Goal: Answer question/provide support: Answer question/provide support

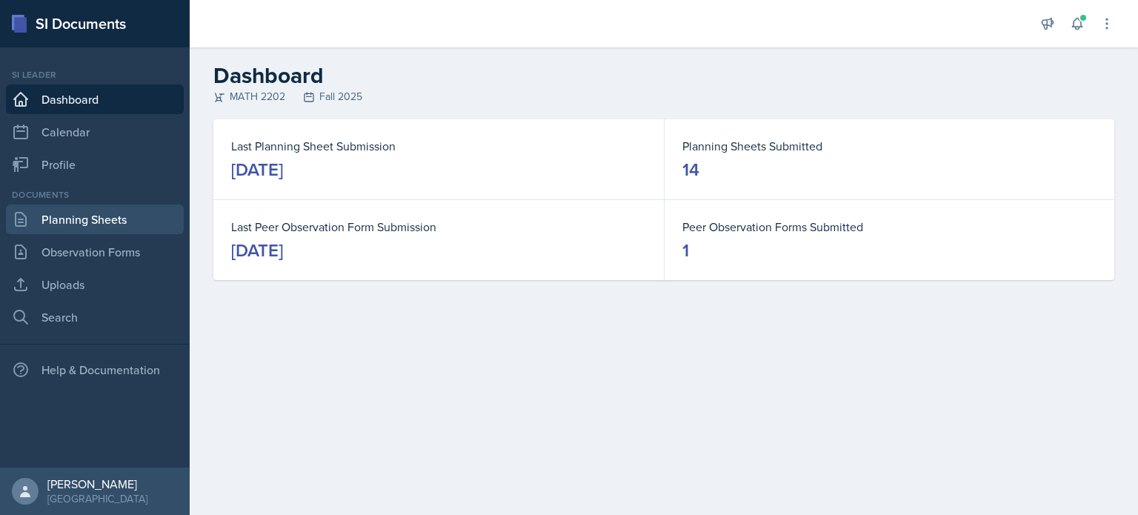
click at [125, 217] on link "Planning Sheets" at bounding box center [95, 220] width 178 height 30
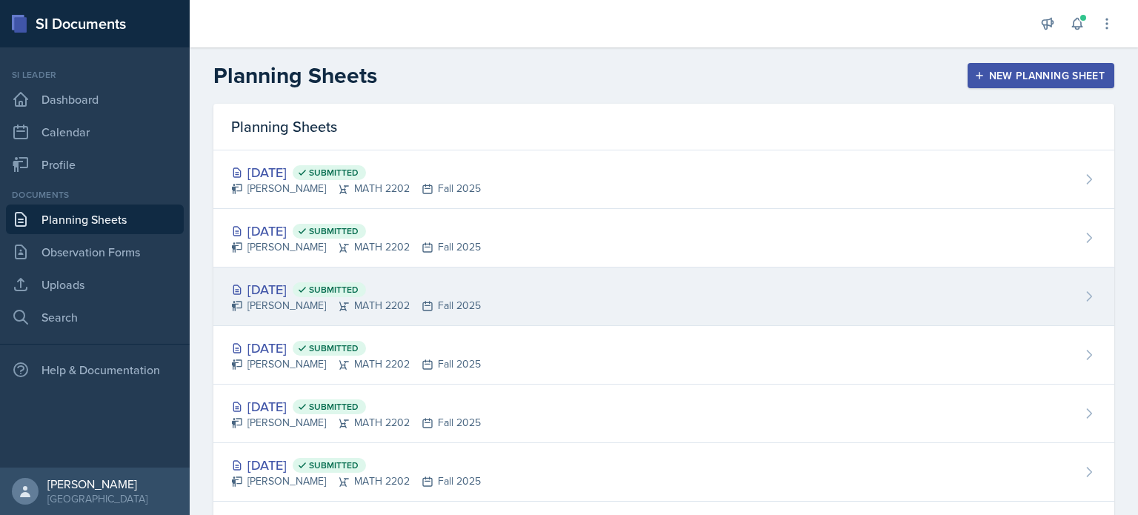
scroll to position [74, 0]
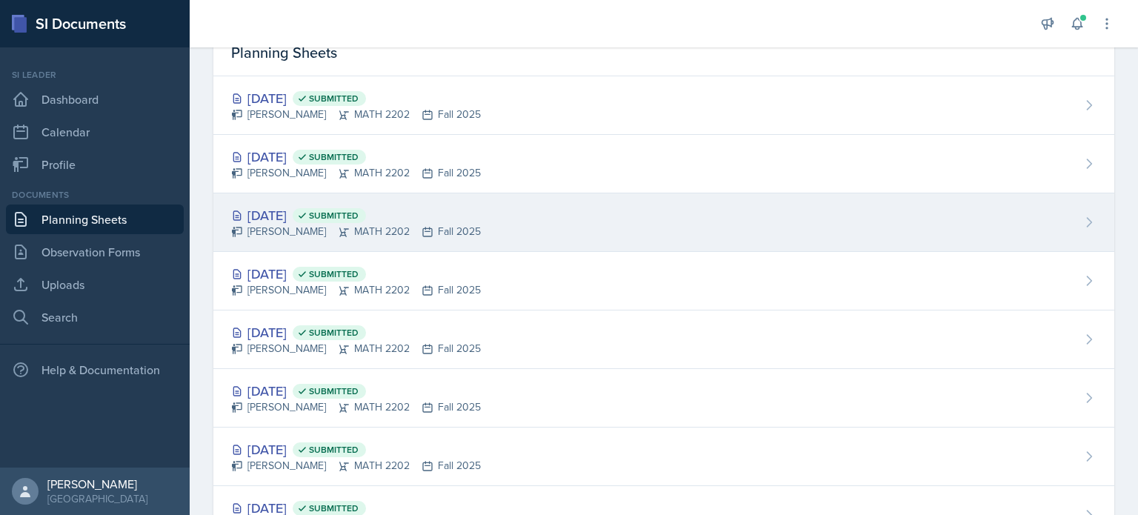
click at [544, 235] on div "[DATE] Submitted [PERSON_NAME] MATH 2202 Fall 2025" at bounding box center [663, 222] width 901 height 59
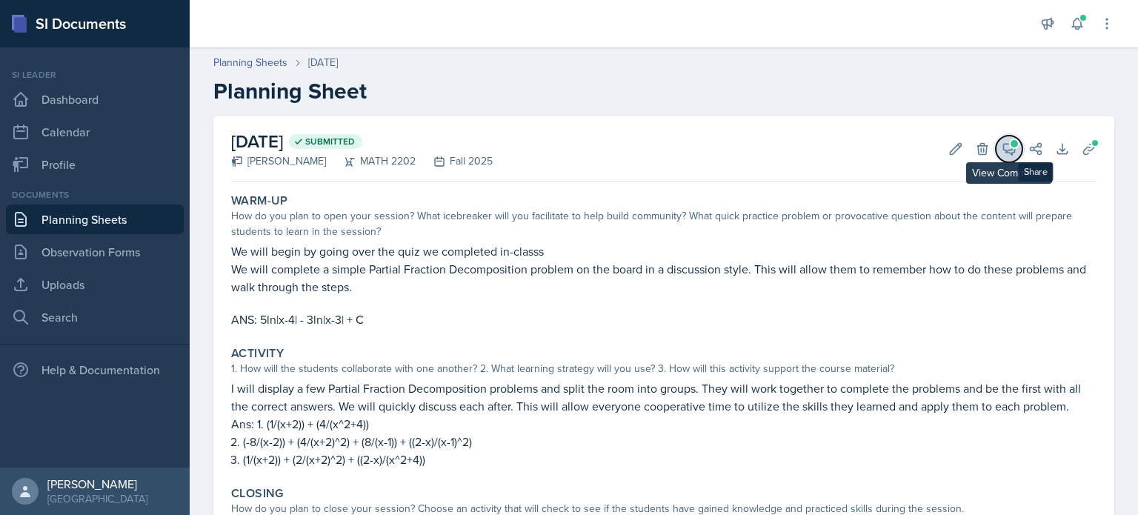
click at [1007, 153] on button "View Comments" at bounding box center [1009, 149] width 27 height 27
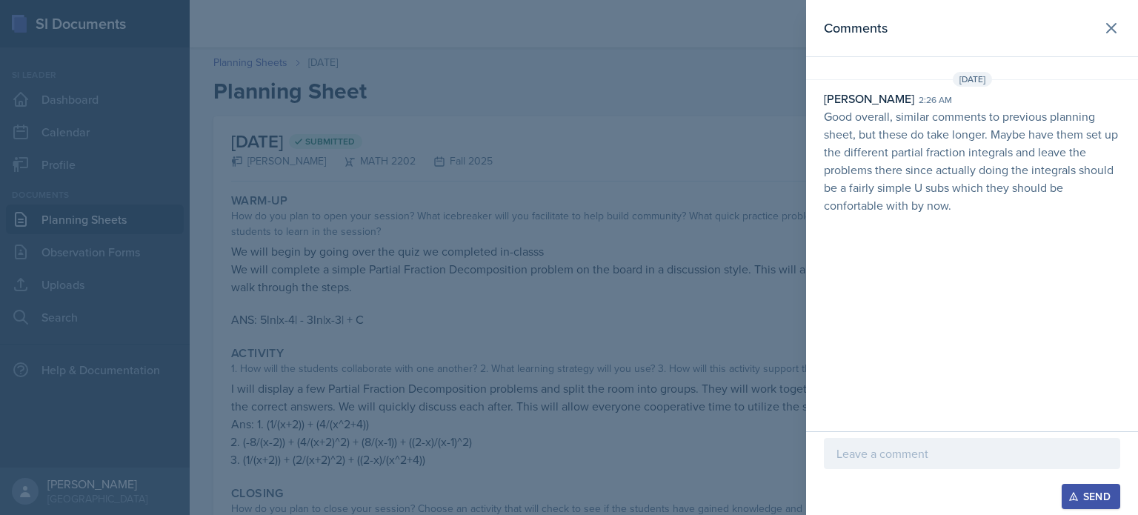
click at [946, 452] on p at bounding box center [972, 454] width 271 height 18
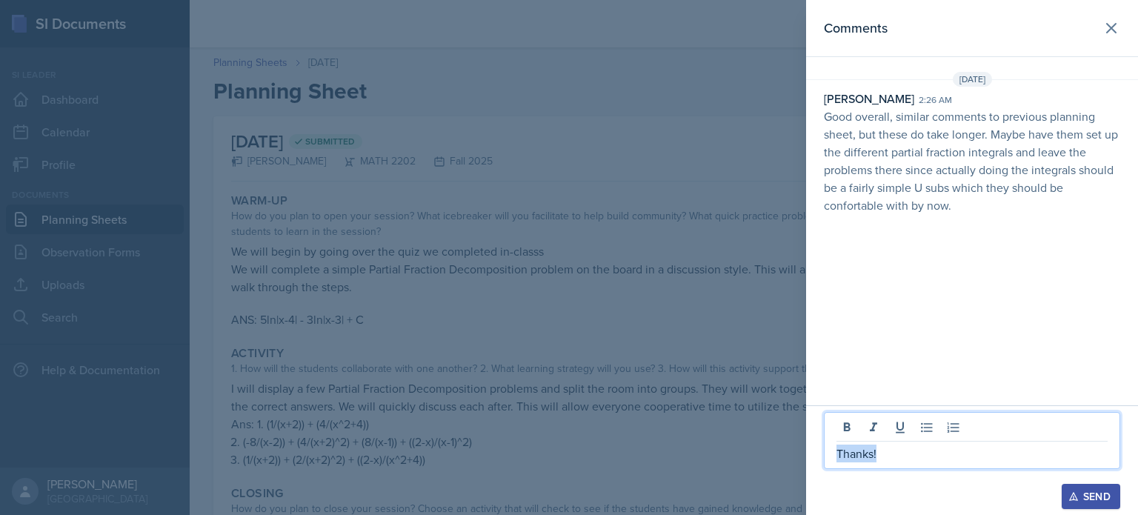
drag, startPoint x: 912, startPoint y: 457, endPoint x: 815, endPoint y: 465, distance: 96.6
click at [815, 465] on div "Thanks! Send" at bounding box center [972, 460] width 332 height 110
copy p "Thanks!"
click at [1082, 488] on button "Send" at bounding box center [1091, 496] width 59 height 25
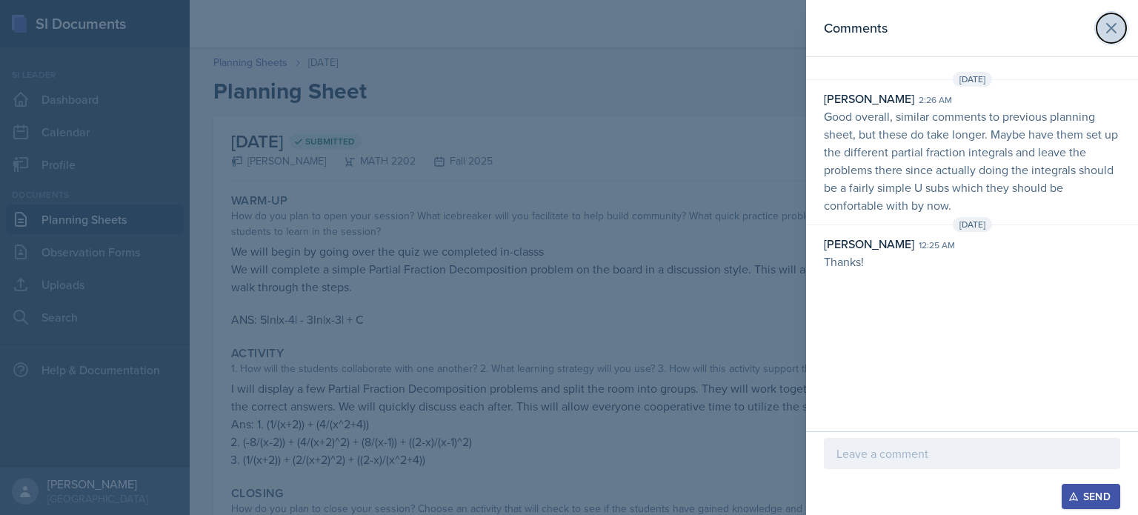
click at [1112, 36] on icon at bounding box center [1112, 28] width 18 height 18
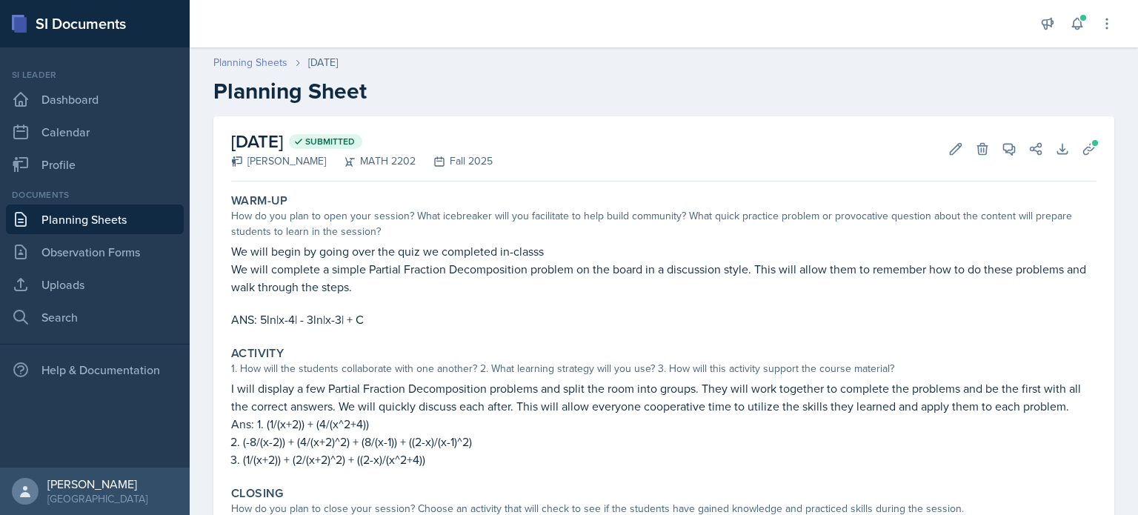
click at [273, 62] on link "Planning Sheets" at bounding box center [250, 63] width 74 height 16
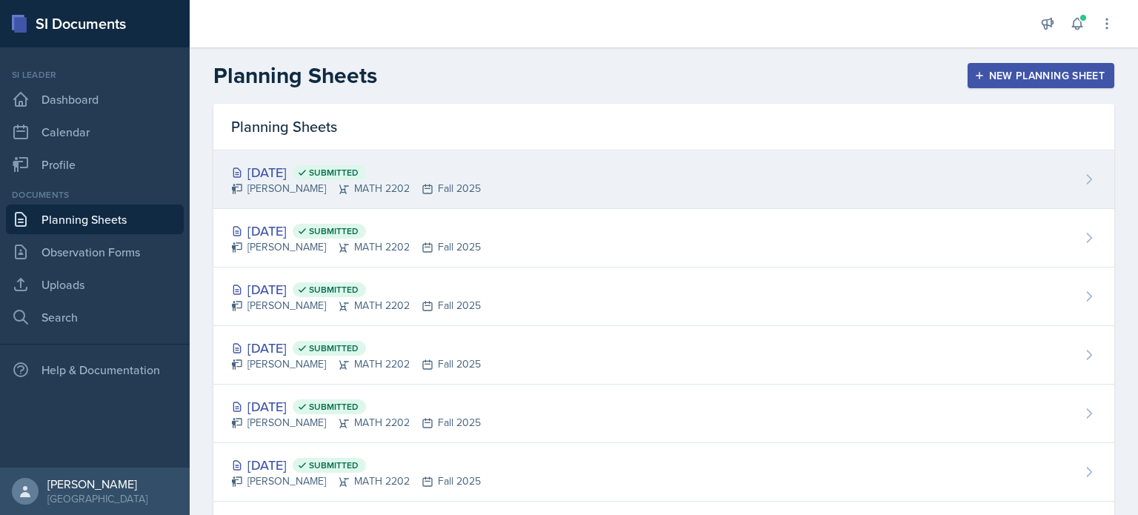
click at [513, 188] on div "[DATE] Submitted [PERSON_NAME] MATH 2202 Fall 2025" at bounding box center [663, 179] width 901 height 59
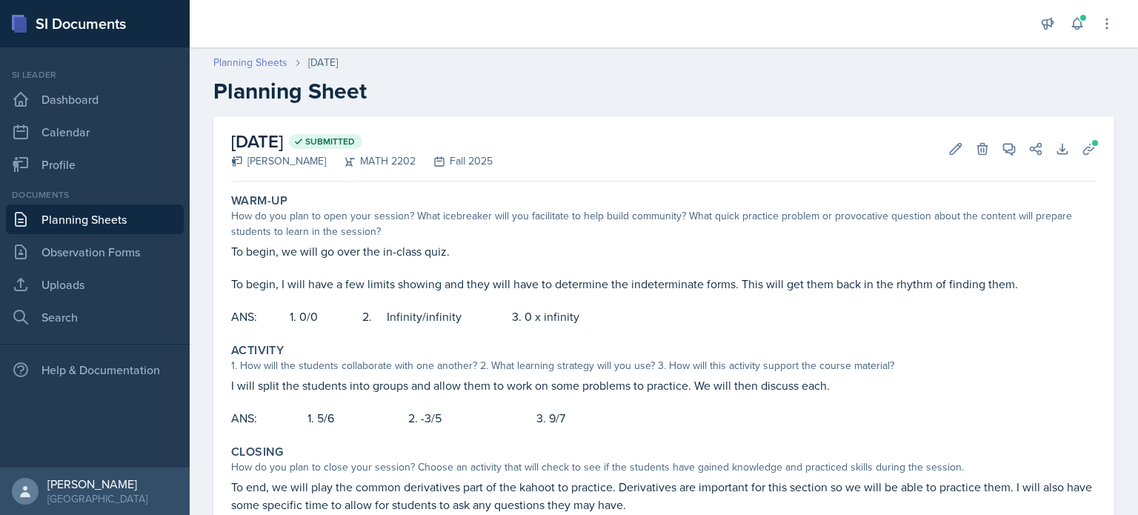
click at [243, 66] on link "Planning Sheets" at bounding box center [250, 63] width 74 height 16
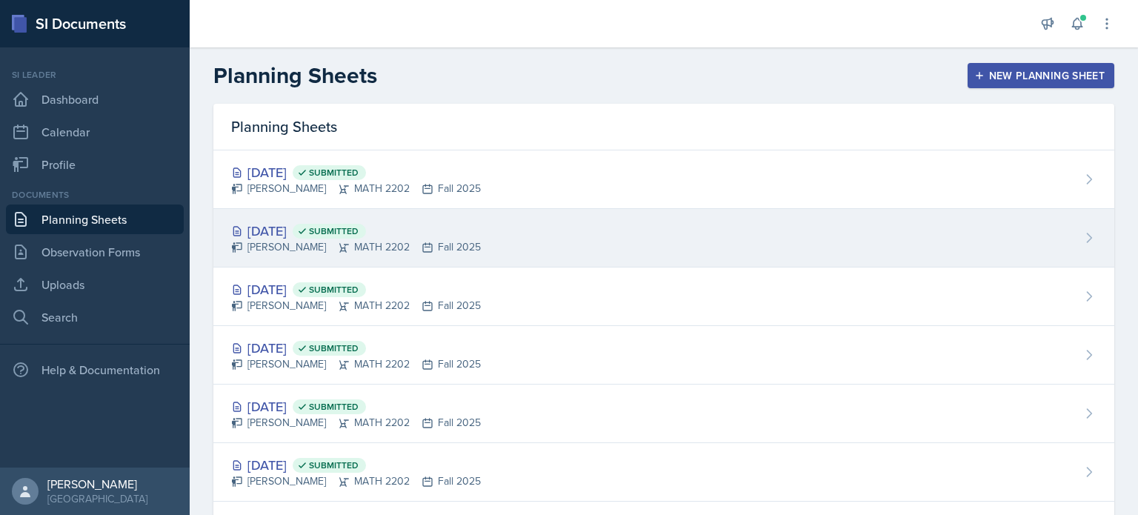
click at [490, 245] on div "[DATE] Submitted [PERSON_NAME] MATH 2202 Fall 2025" at bounding box center [663, 238] width 901 height 59
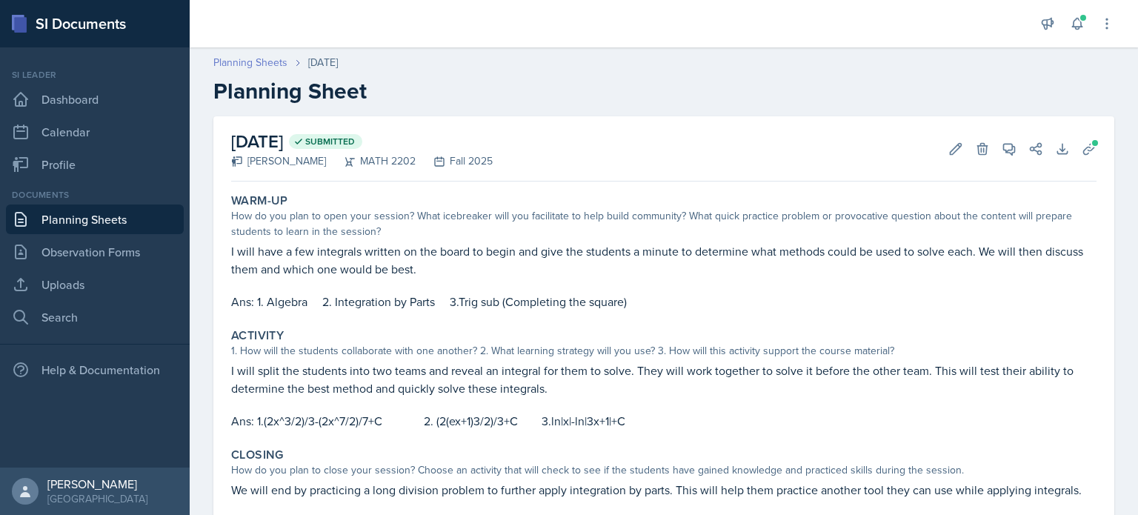
click at [252, 63] on link "Planning Sheets" at bounding box center [250, 63] width 74 height 16
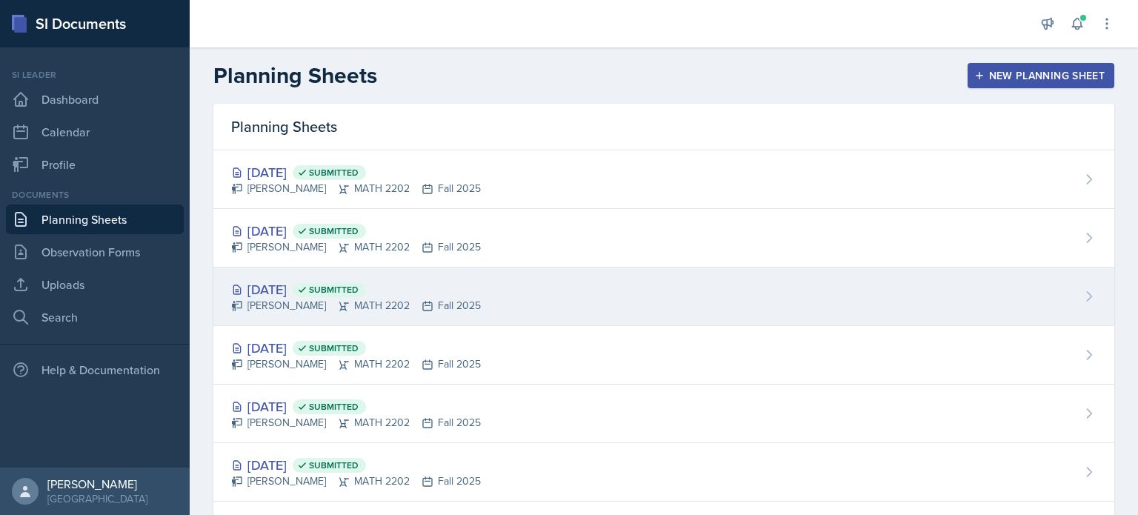
click at [313, 291] on div "[DATE] Submitted" at bounding box center [356, 289] width 250 height 20
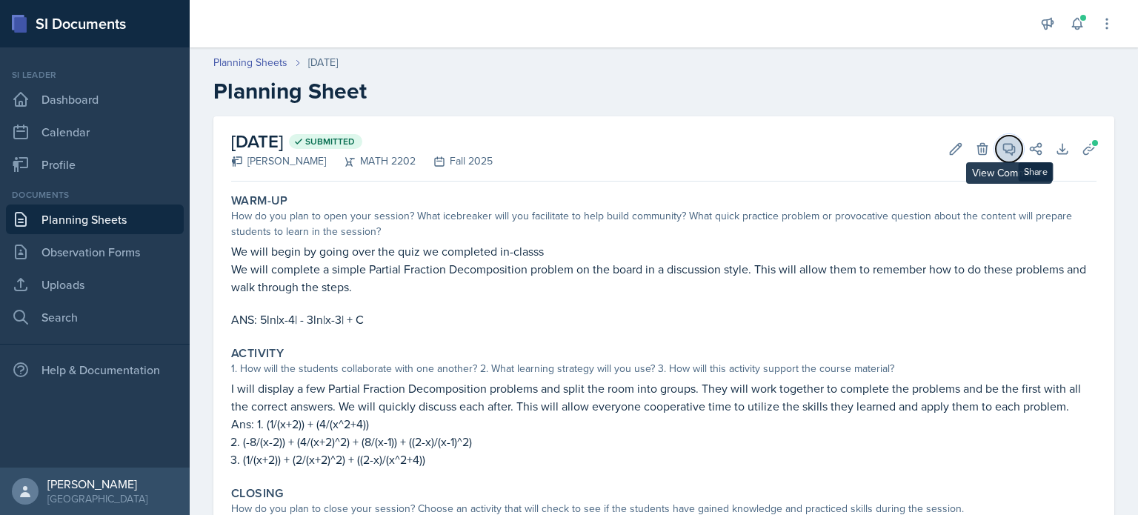
click at [1005, 147] on button "View Comments" at bounding box center [1009, 149] width 27 height 27
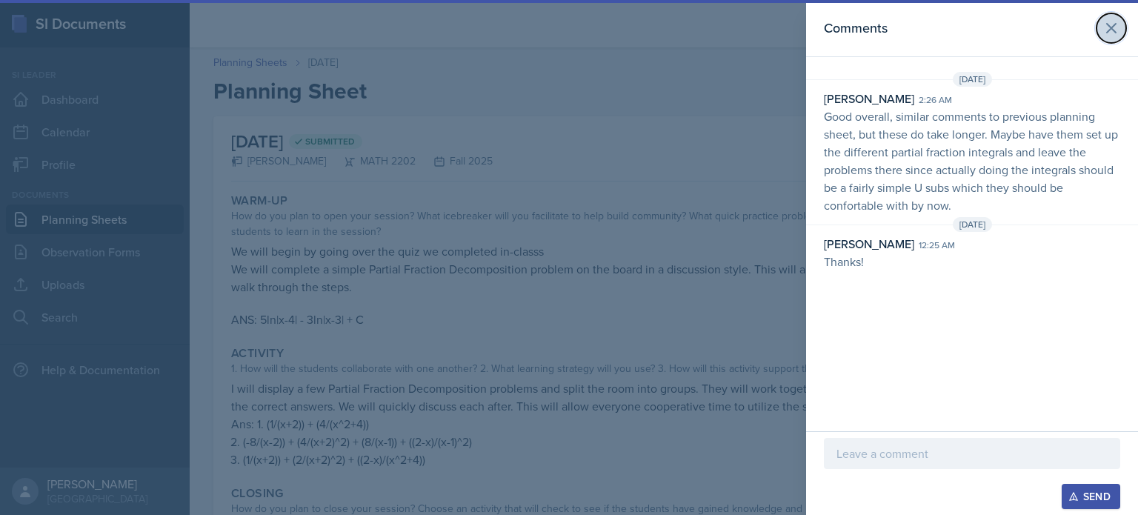
click at [1113, 30] on icon at bounding box center [1111, 28] width 9 height 9
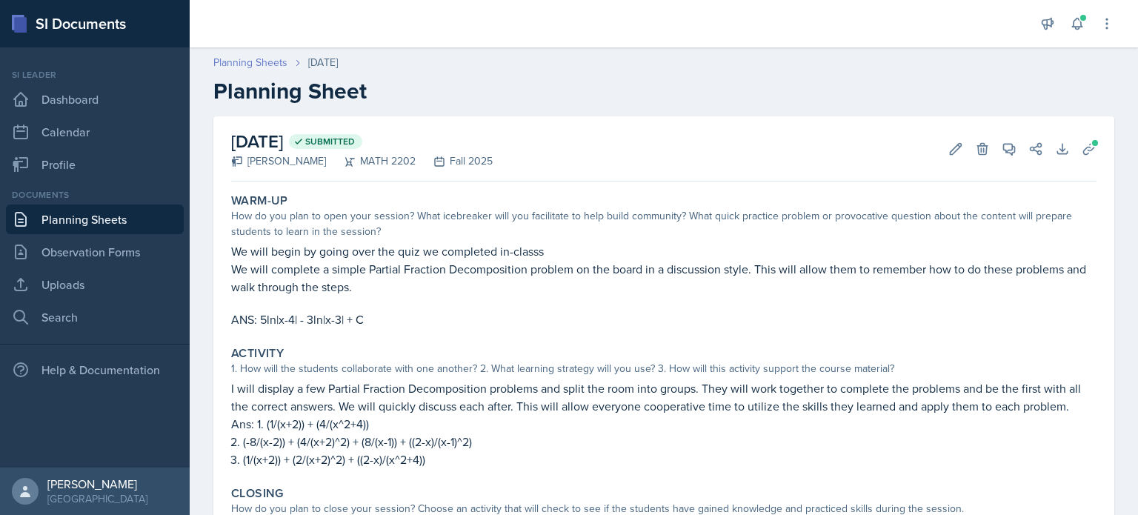
click at [265, 66] on link "Planning Sheets" at bounding box center [250, 63] width 74 height 16
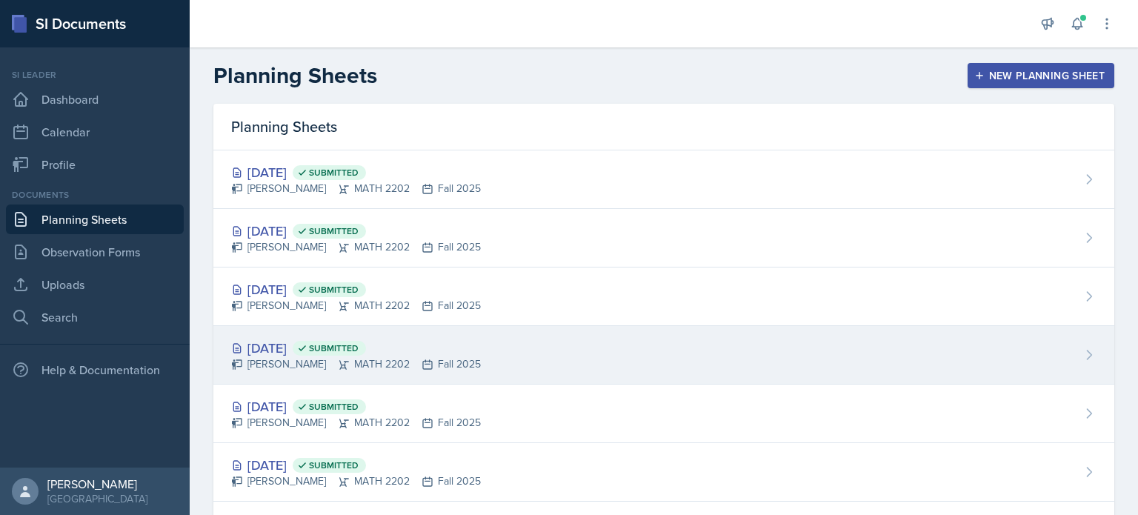
click at [318, 351] on div "[DATE] Submitted" at bounding box center [356, 348] width 250 height 20
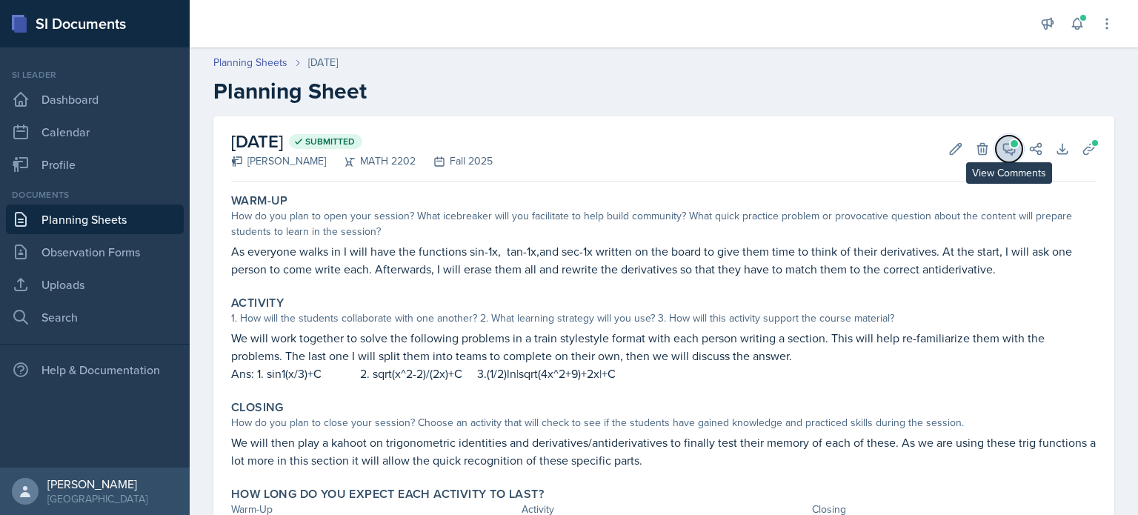
click at [1002, 148] on icon at bounding box center [1009, 149] width 15 height 15
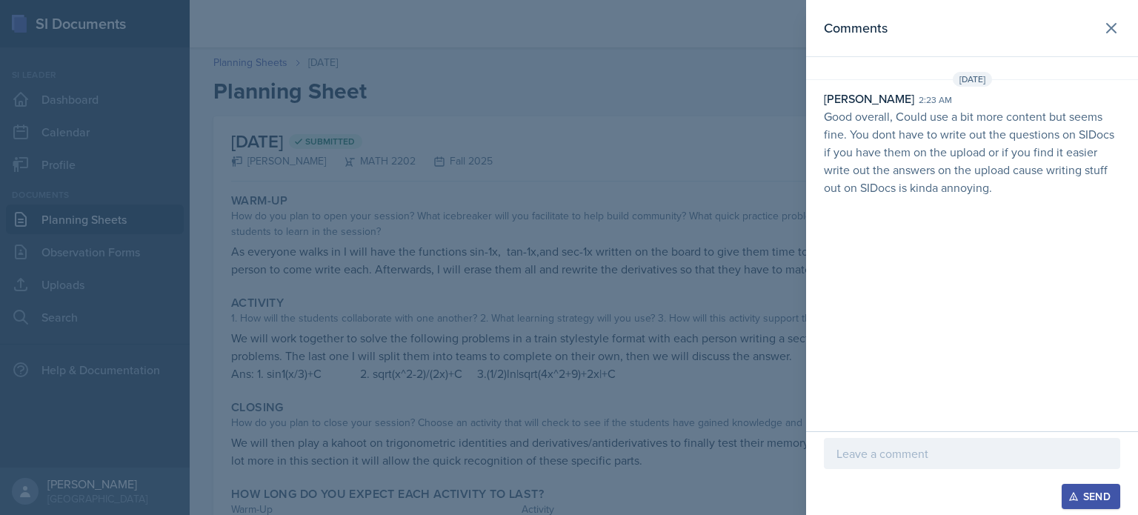
click at [934, 453] on p at bounding box center [972, 454] width 271 height 18
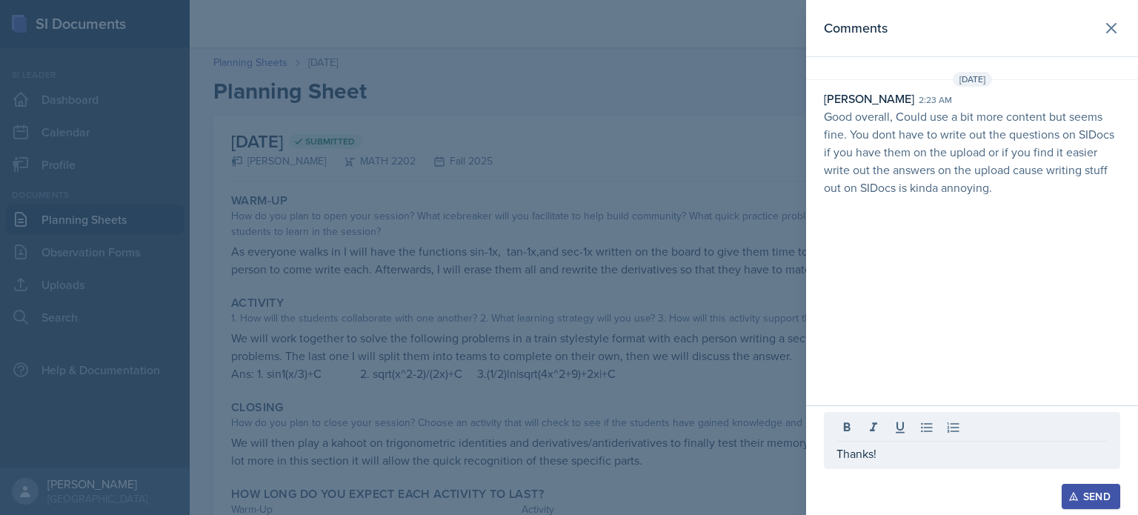
click at [1115, 490] on button "Send" at bounding box center [1091, 496] width 59 height 25
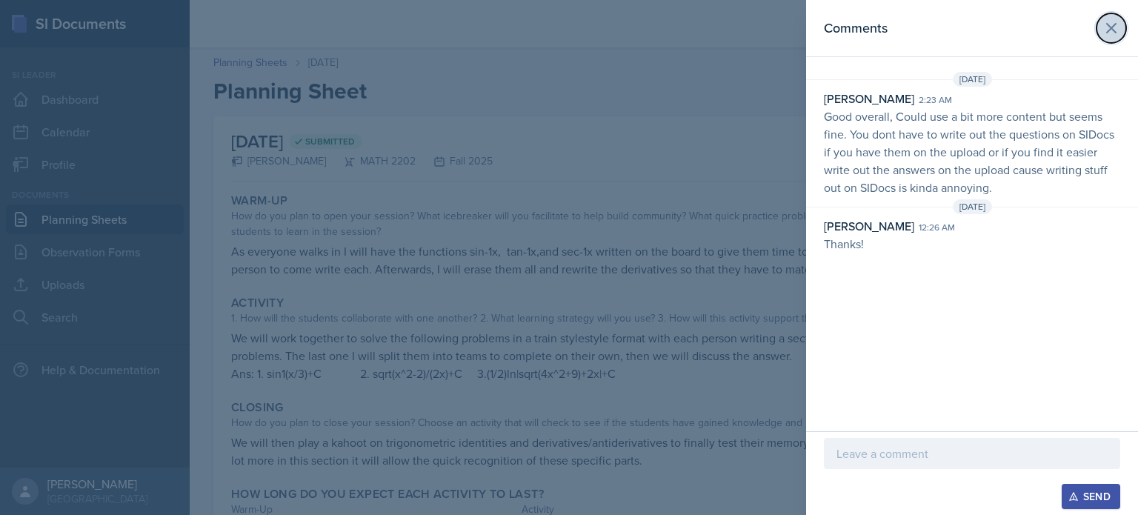
click at [1118, 24] on icon at bounding box center [1112, 28] width 18 height 18
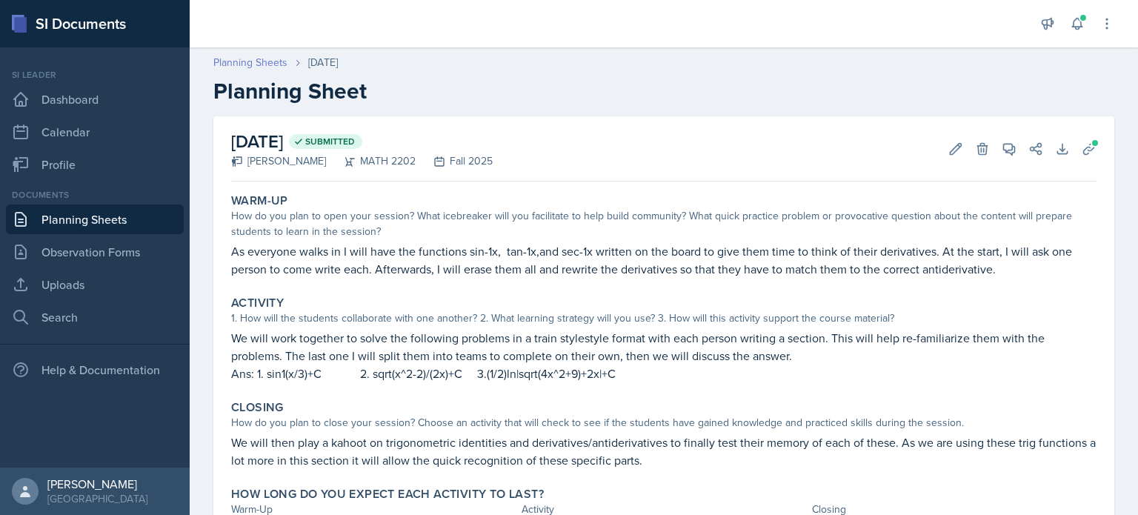
click at [268, 64] on link "Planning Sheets" at bounding box center [250, 63] width 74 height 16
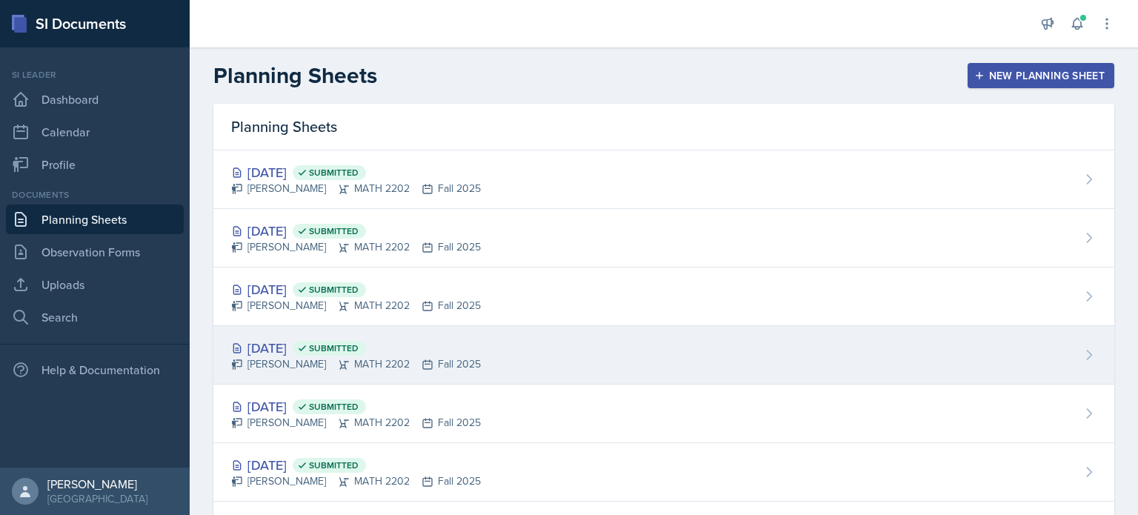
scroll to position [74, 0]
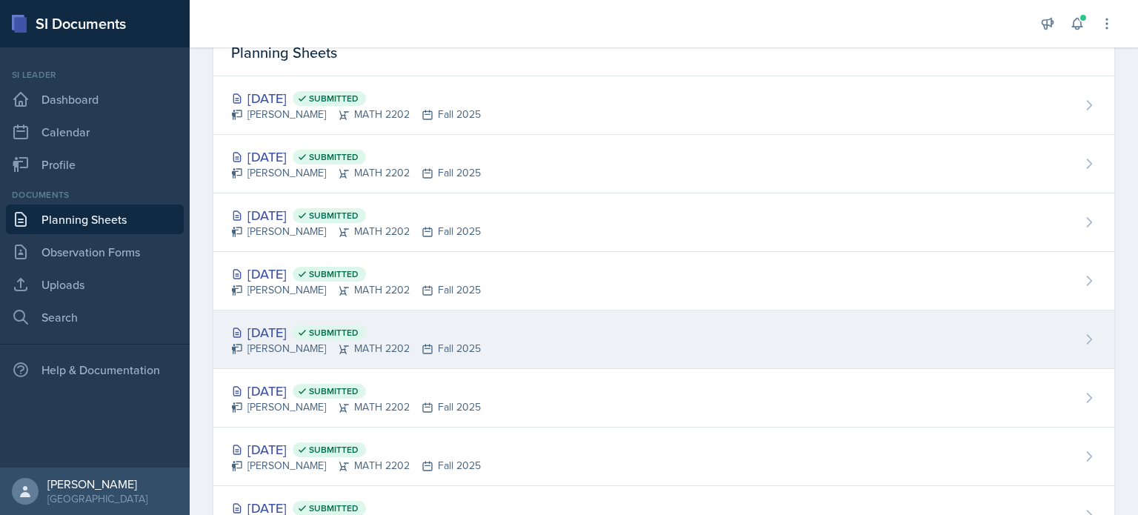
click at [422, 328] on div "[DATE] Submitted" at bounding box center [356, 332] width 250 height 20
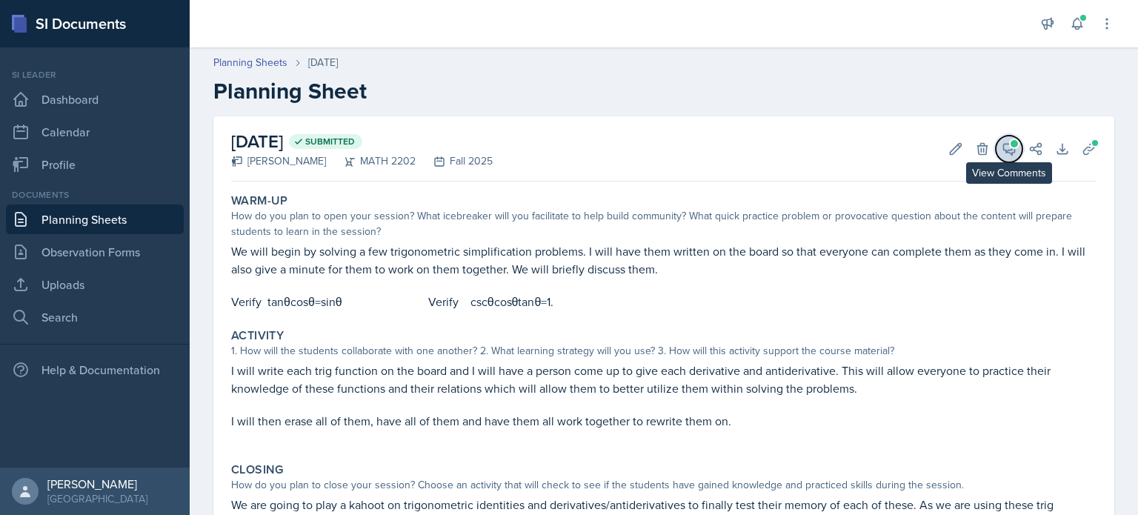
click at [1002, 151] on icon at bounding box center [1009, 149] width 15 height 15
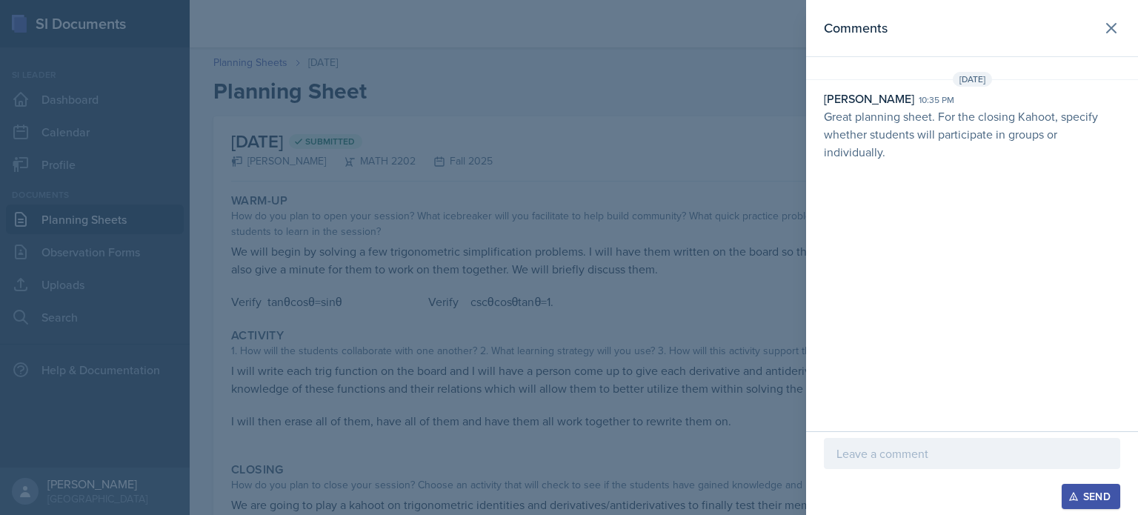
click at [936, 450] on p at bounding box center [972, 454] width 271 height 18
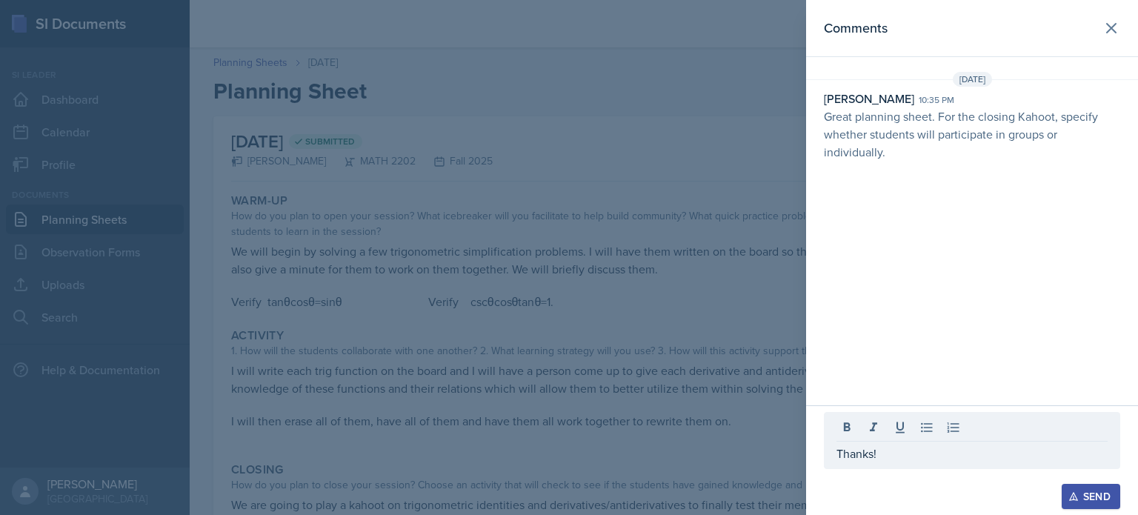
click at [1088, 491] on div "Send" at bounding box center [1091, 497] width 39 height 12
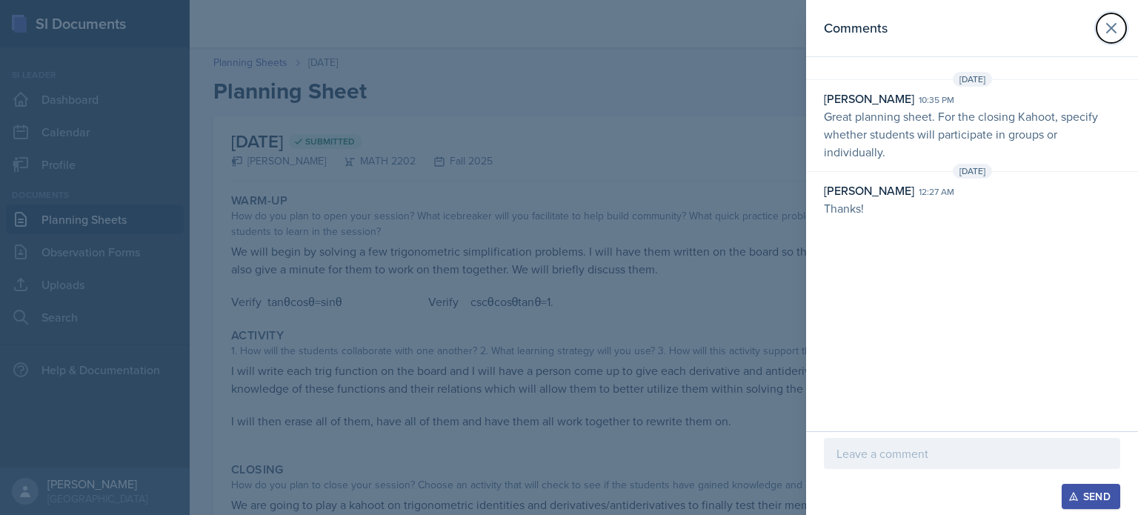
click at [1105, 27] on icon at bounding box center [1112, 28] width 18 height 18
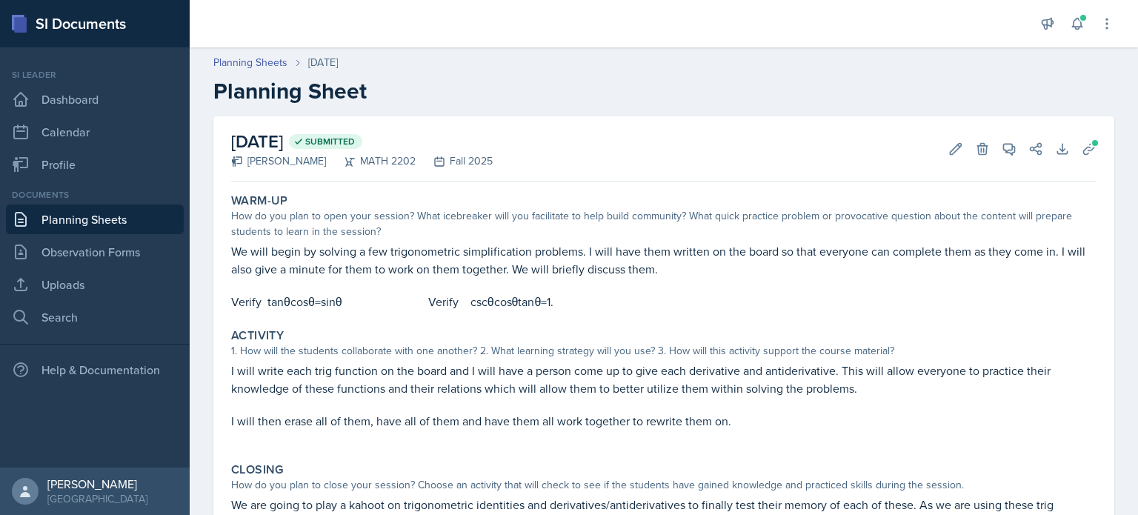
click at [267, 70] on div "Planning Sheets [DATE] Planning Sheet" at bounding box center [664, 80] width 949 height 50
click at [268, 62] on link "Planning Sheets" at bounding box center [250, 63] width 74 height 16
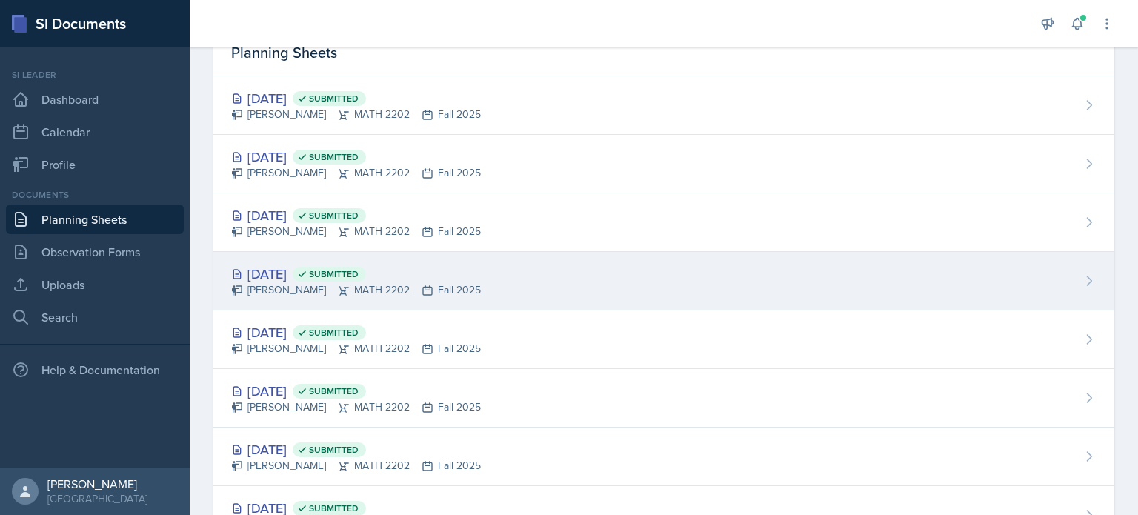
scroll to position [148, 0]
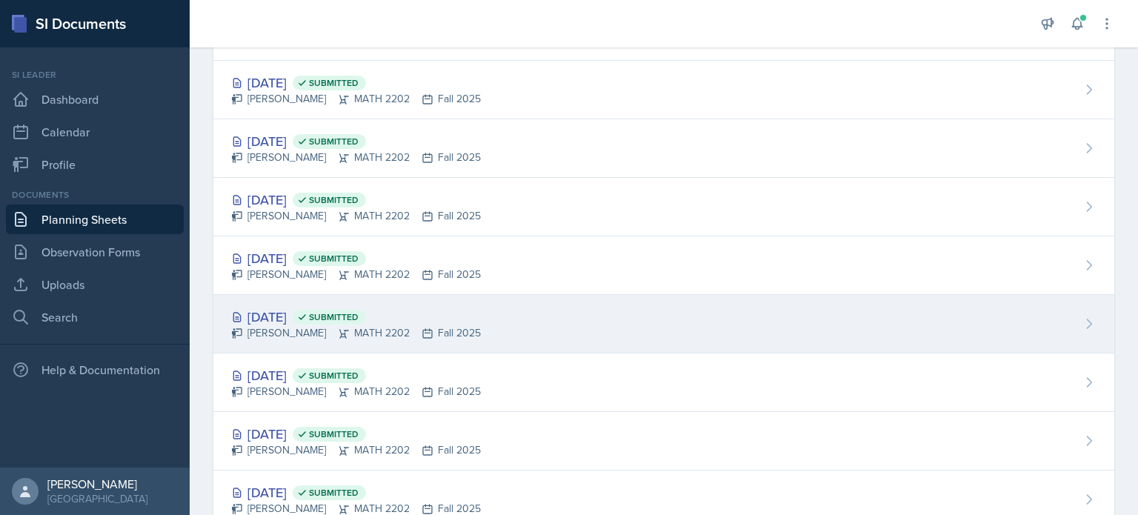
click at [366, 317] on span "Submitted" at bounding box center [329, 317] width 73 height 15
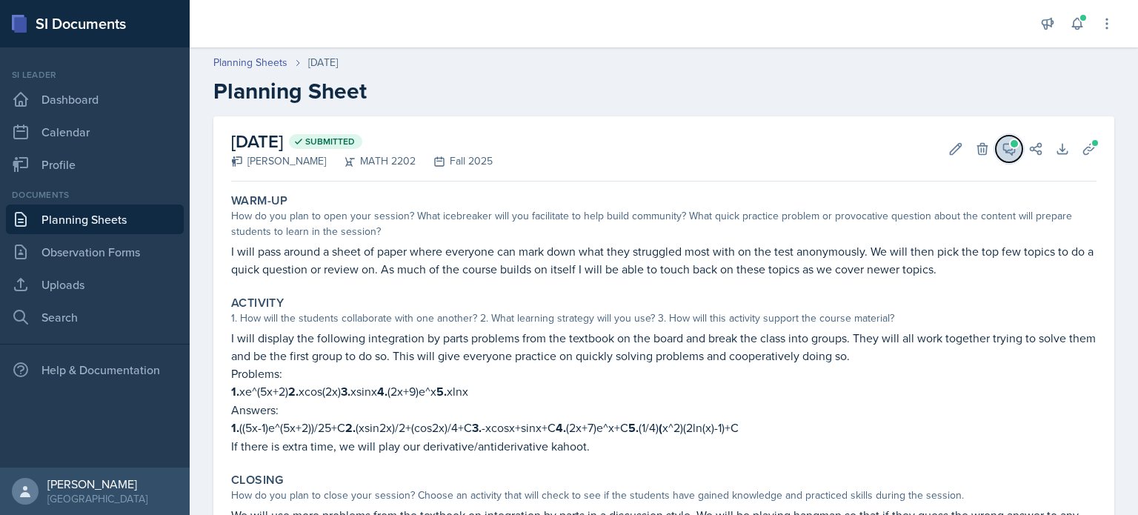
click at [1002, 145] on icon at bounding box center [1009, 149] width 15 height 15
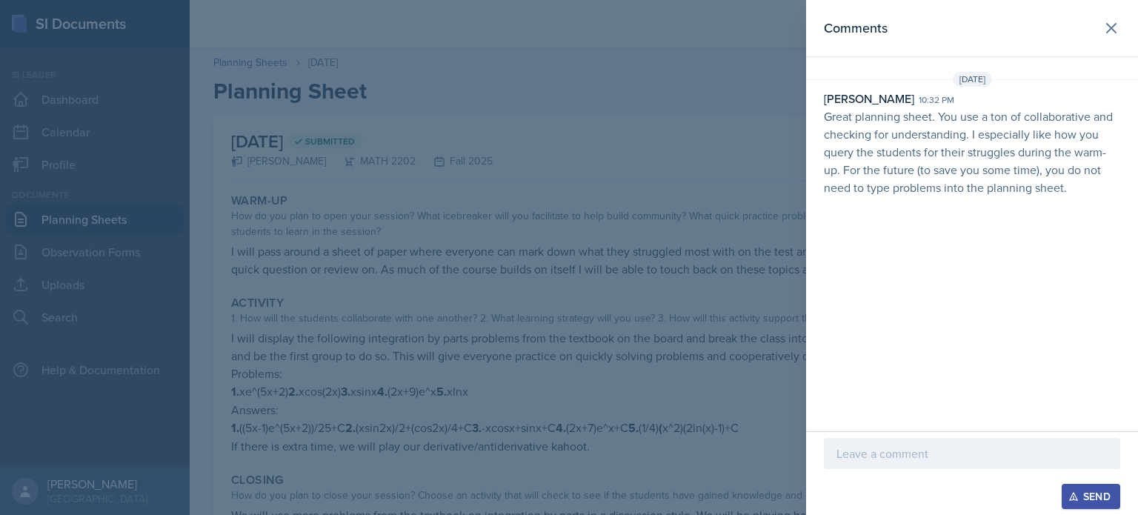
click at [945, 460] on p at bounding box center [972, 454] width 271 height 18
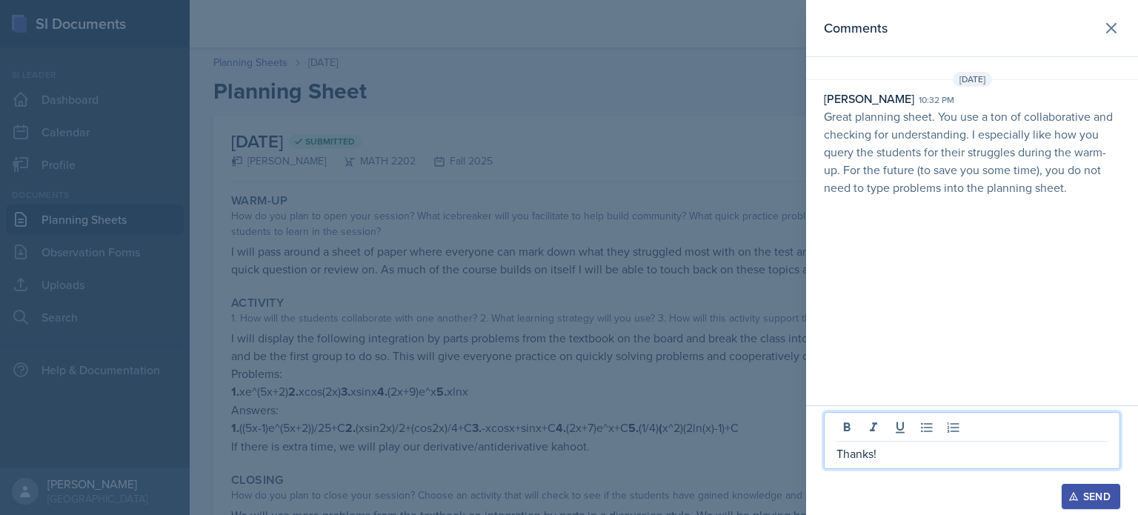
click at [1084, 491] on div "Send" at bounding box center [1091, 497] width 39 height 12
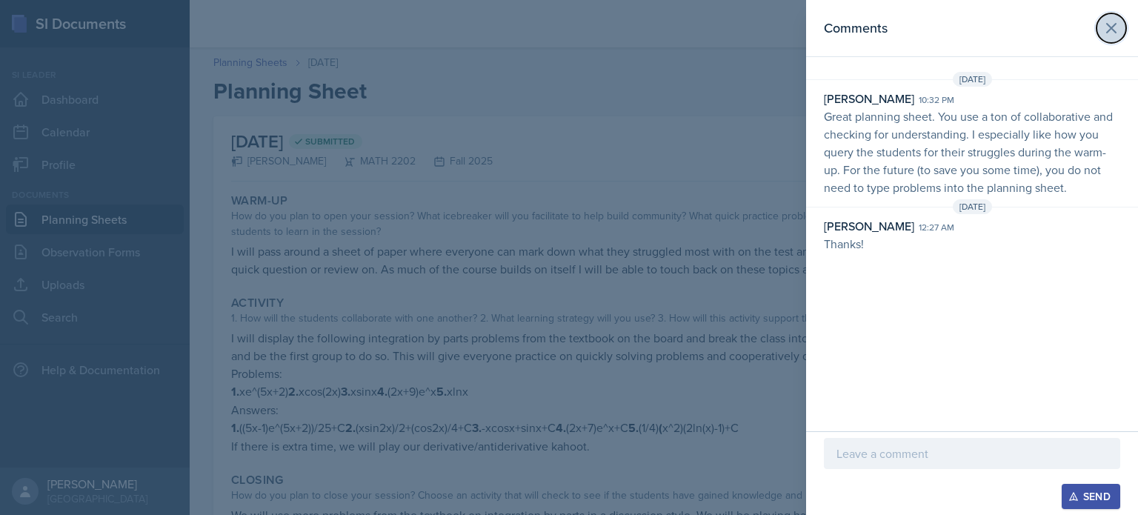
click at [1112, 24] on icon at bounding box center [1112, 28] width 18 height 18
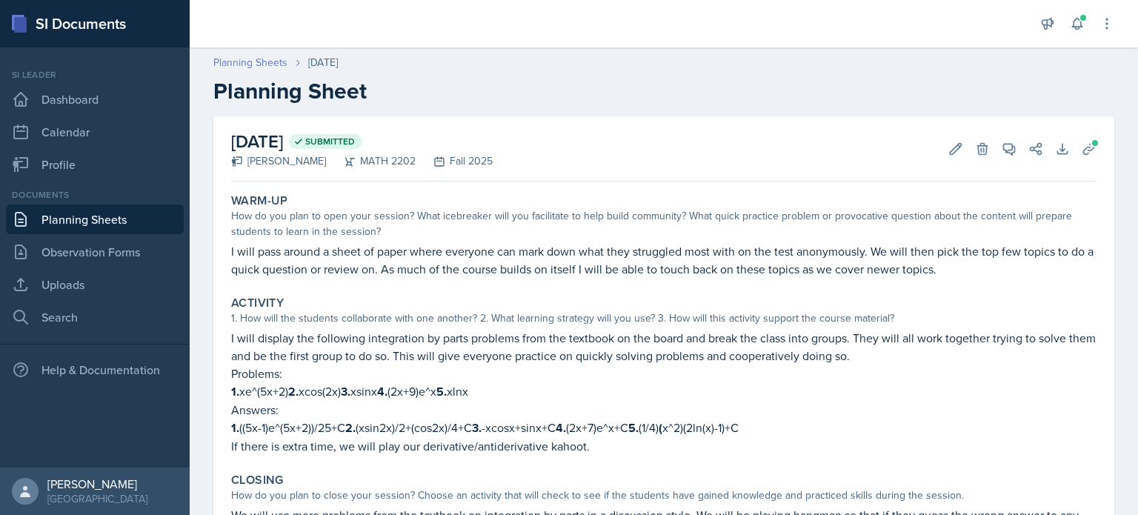
click at [246, 59] on link "Planning Sheets" at bounding box center [250, 63] width 74 height 16
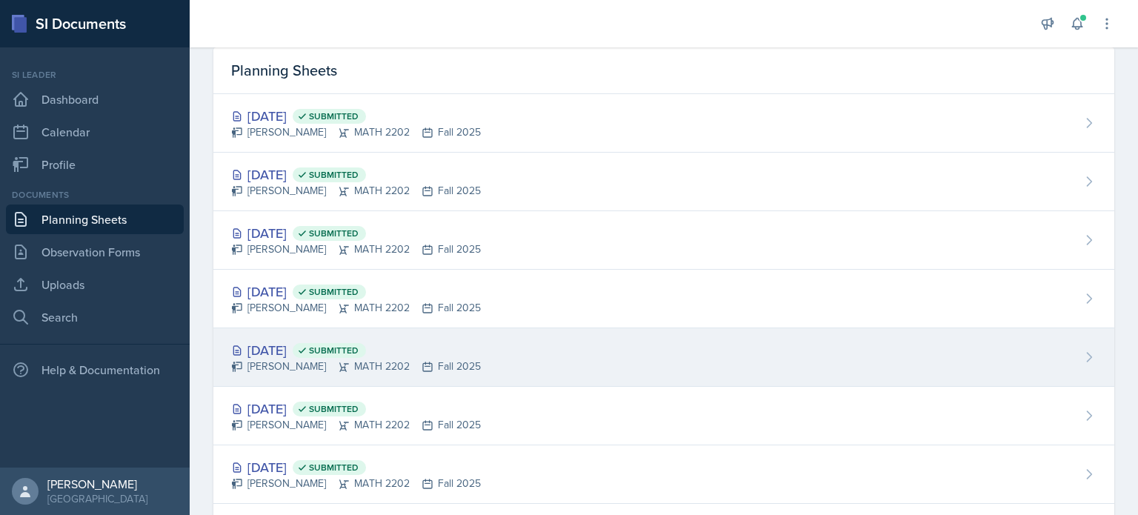
scroll to position [74, 0]
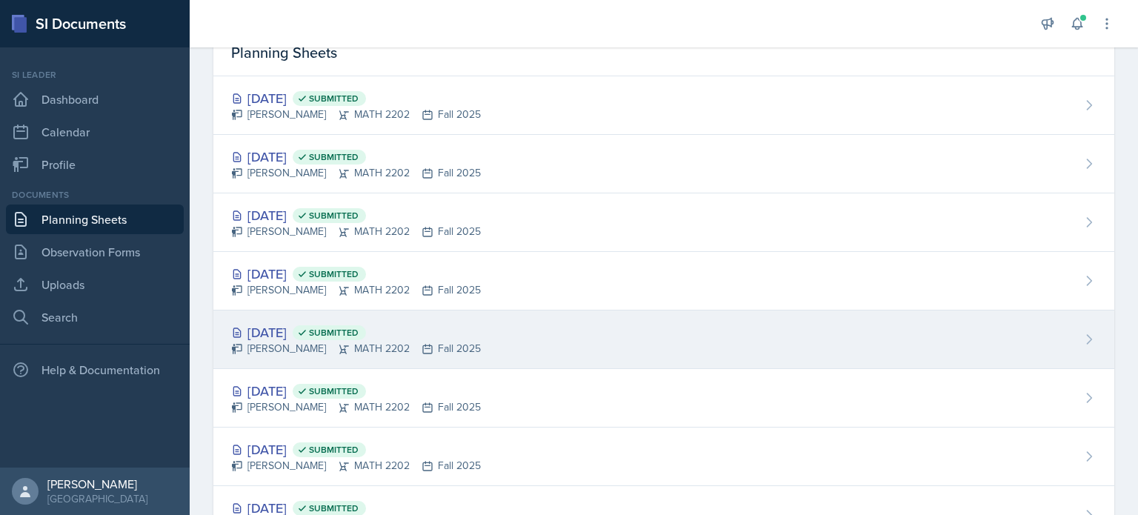
click at [523, 342] on div "[DATE] Submitted [PERSON_NAME] MATH 2202 Fall 2025" at bounding box center [663, 340] width 901 height 59
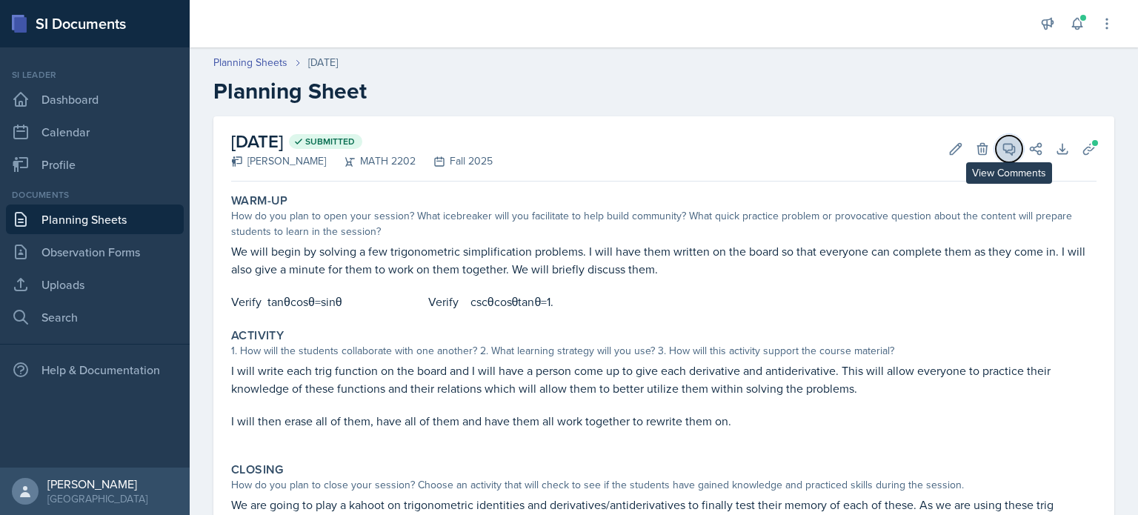
click at [1002, 149] on icon at bounding box center [1009, 149] width 15 height 15
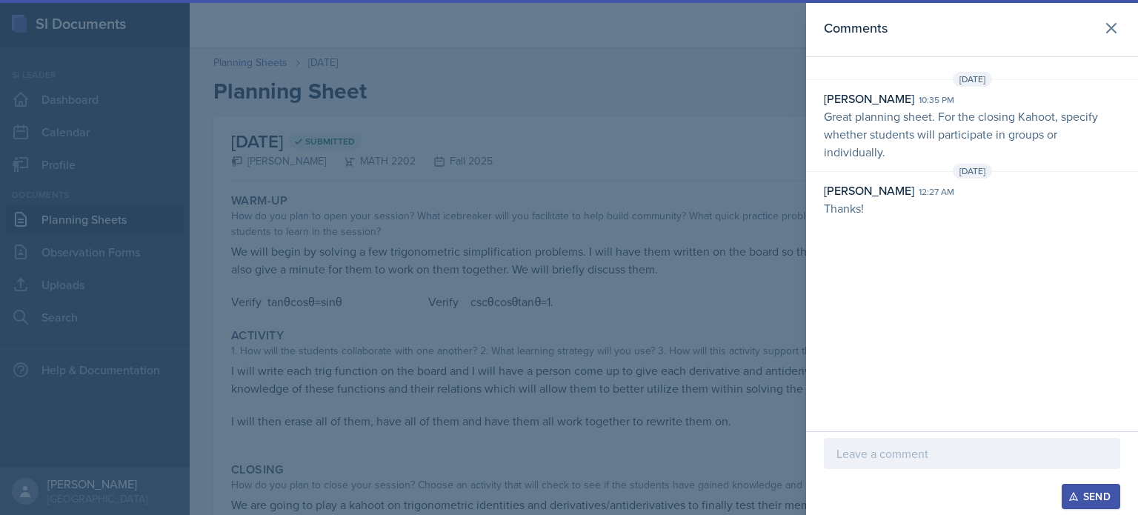
click at [272, 101] on div at bounding box center [569, 257] width 1138 height 515
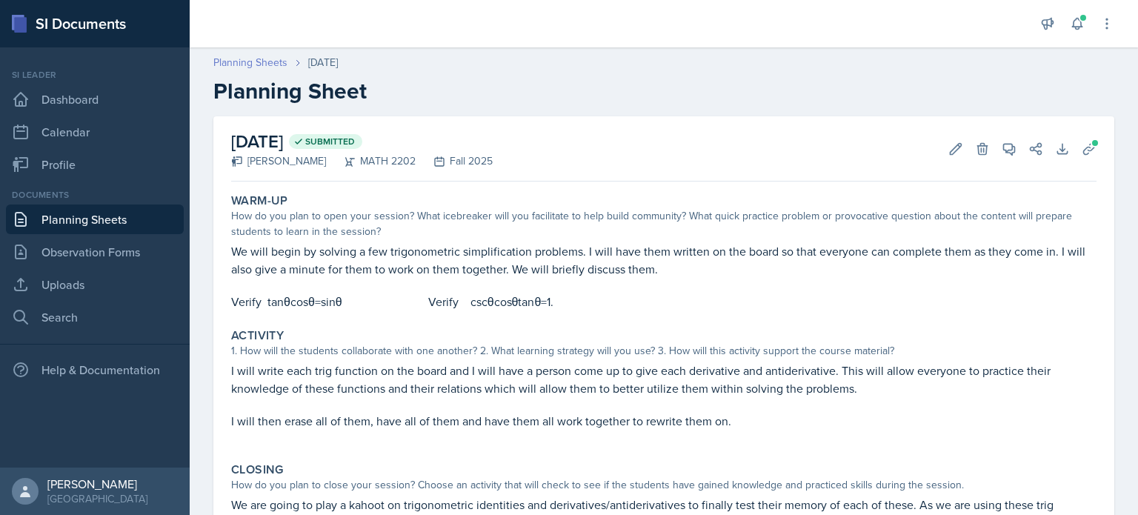
click at [264, 61] on link "Planning Sheets" at bounding box center [250, 63] width 74 height 16
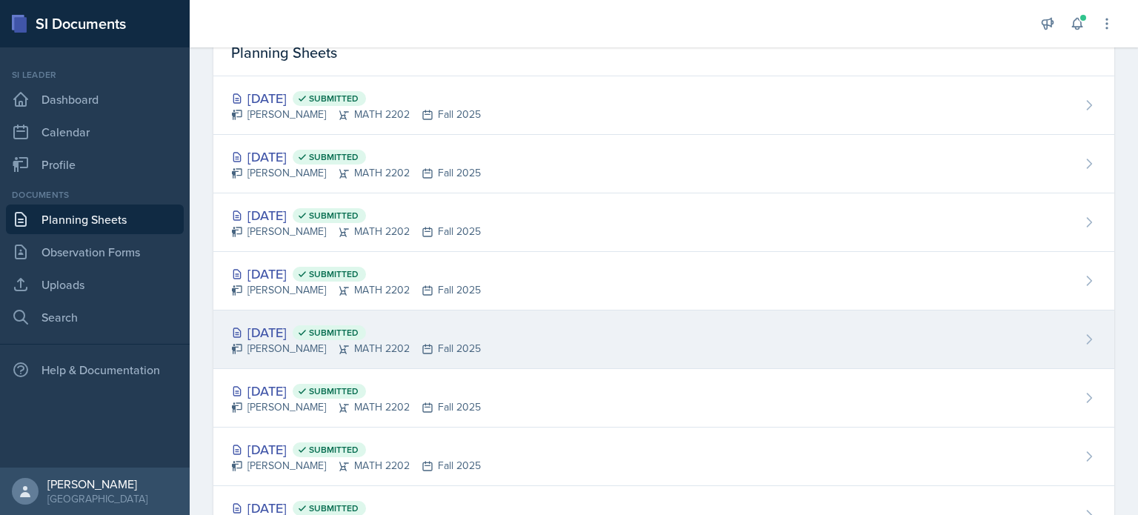
scroll to position [148, 0]
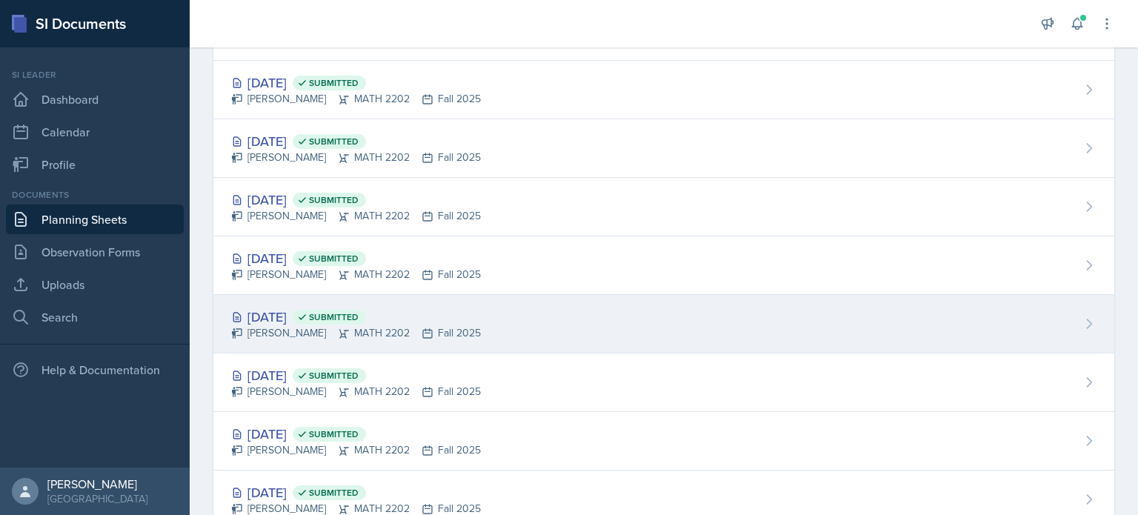
click at [510, 337] on div "[DATE] Submitted [PERSON_NAME] MATH 2202 Fall 2025" at bounding box center [663, 324] width 901 height 59
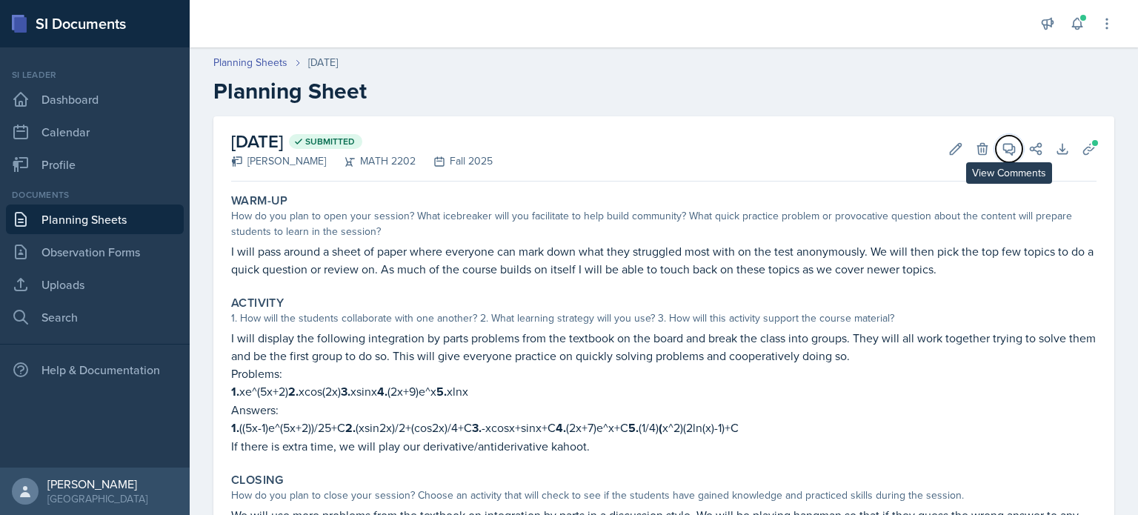
click at [1007, 143] on button "View Comments" at bounding box center [1009, 149] width 27 height 27
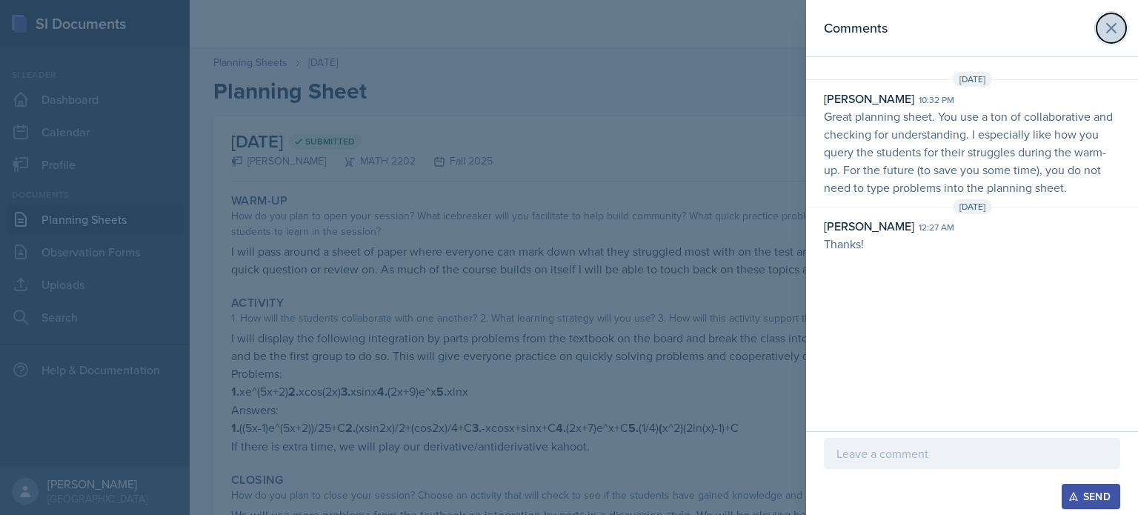
click at [1113, 29] on icon at bounding box center [1111, 28] width 9 height 9
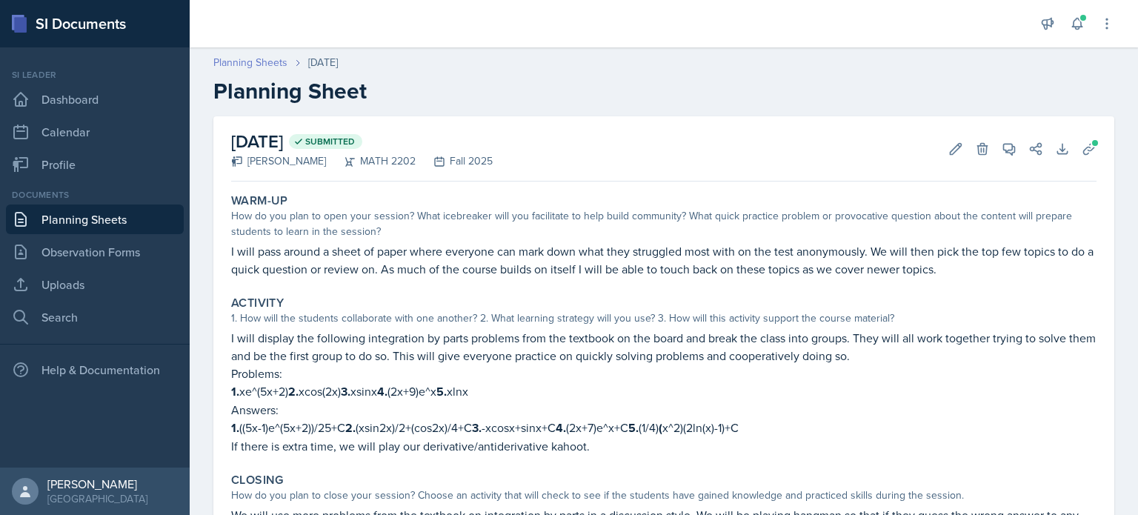
click at [252, 58] on link "Planning Sheets" at bounding box center [250, 63] width 74 height 16
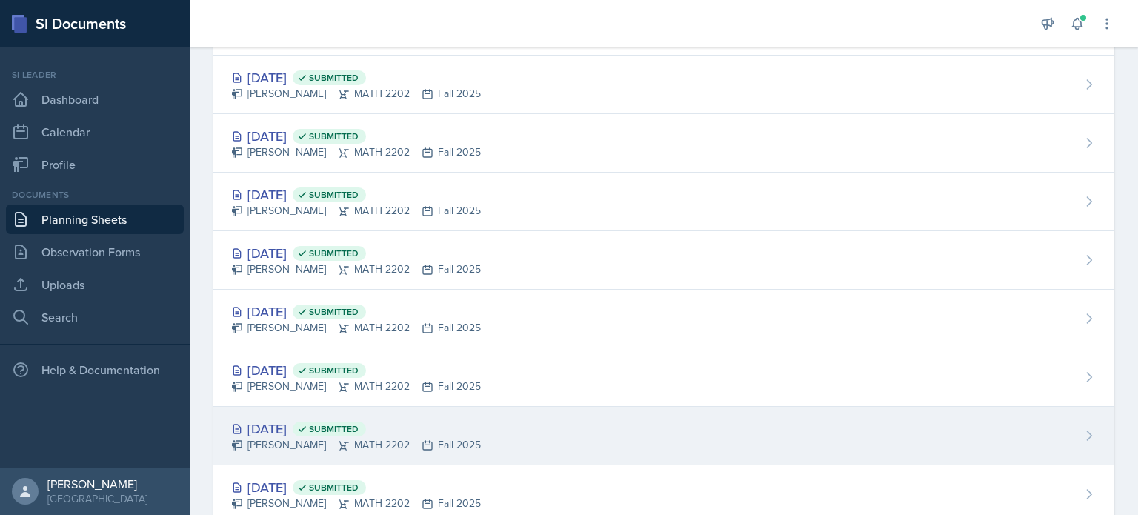
scroll to position [148, 0]
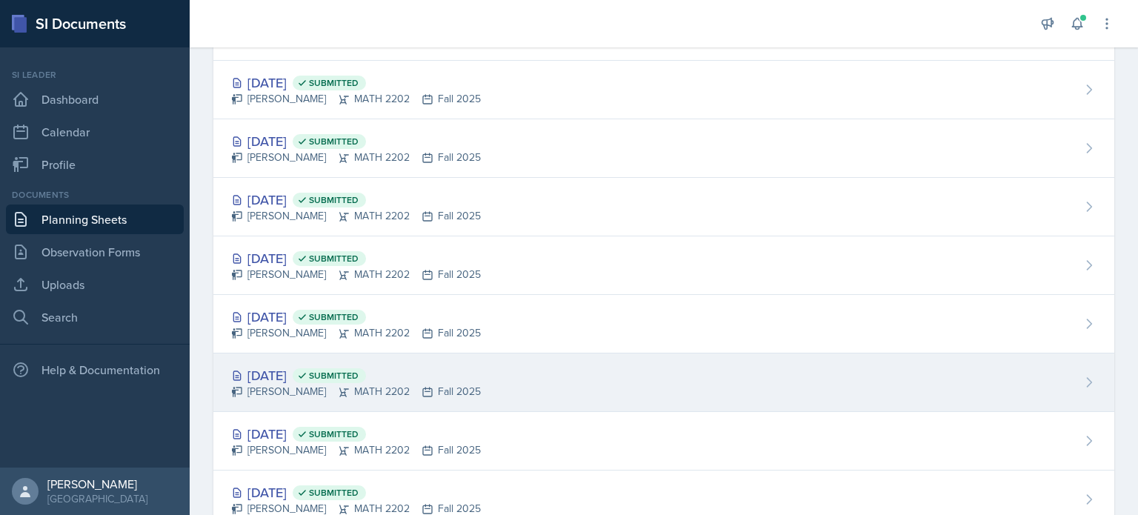
click at [422, 392] on icon at bounding box center [428, 392] width 12 height 12
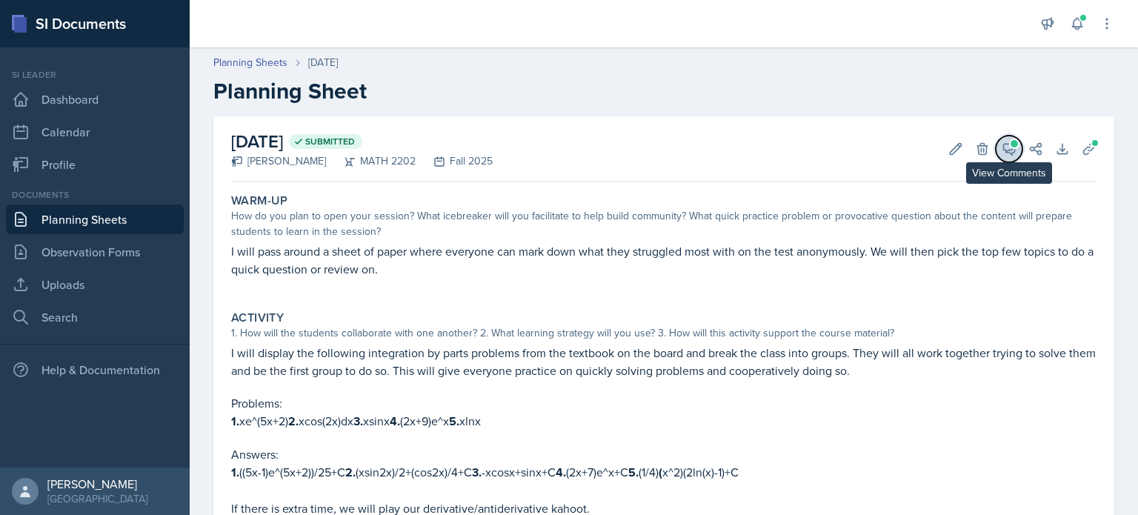
click at [1004, 150] on icon at bounding box center [1009, 149] width 15 height 15
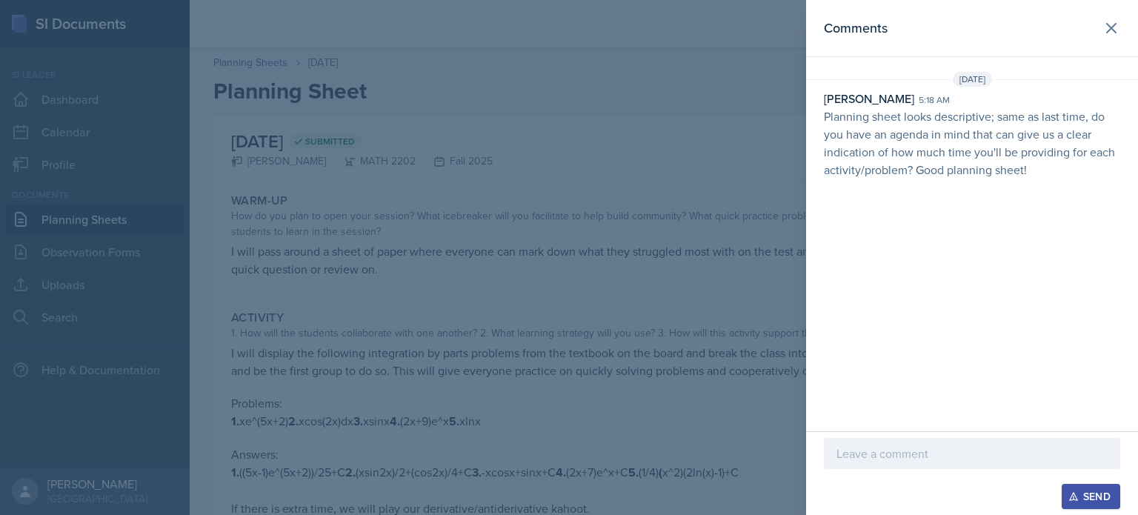
click at [931, 453] on p at bounding box center [972, 454] width 271 height 18
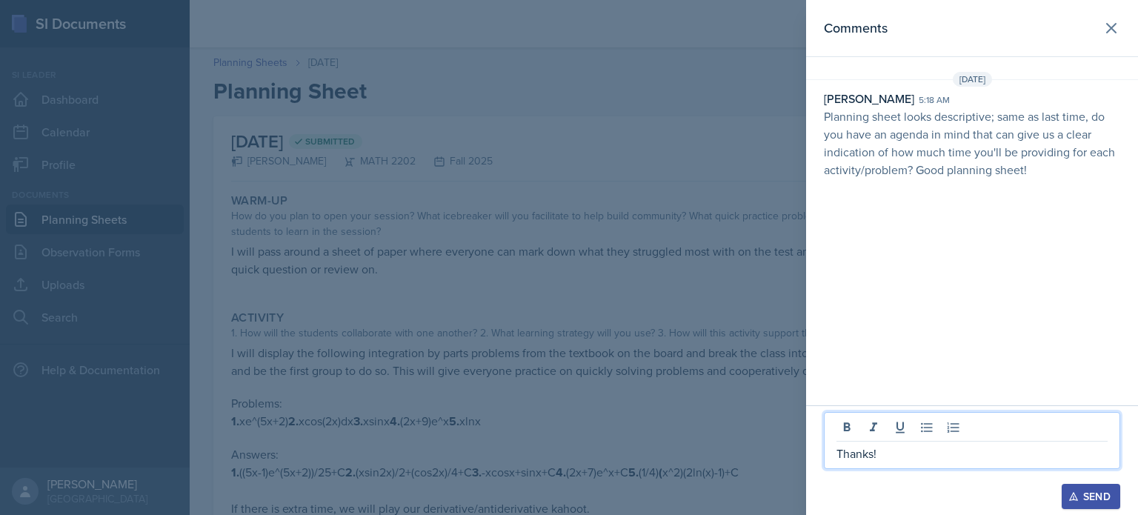
click at [1099, 497] on div "Send" at bounding box center [1091, 497] width 39 height 12
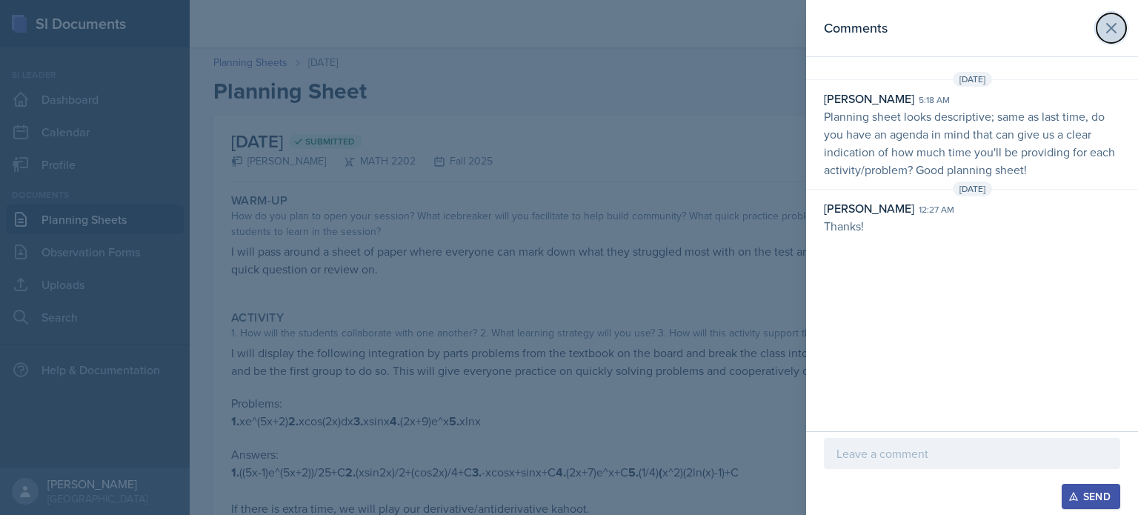
click at [1112, 26] on icon at bounding box center [1111, 28] width 9 height 9
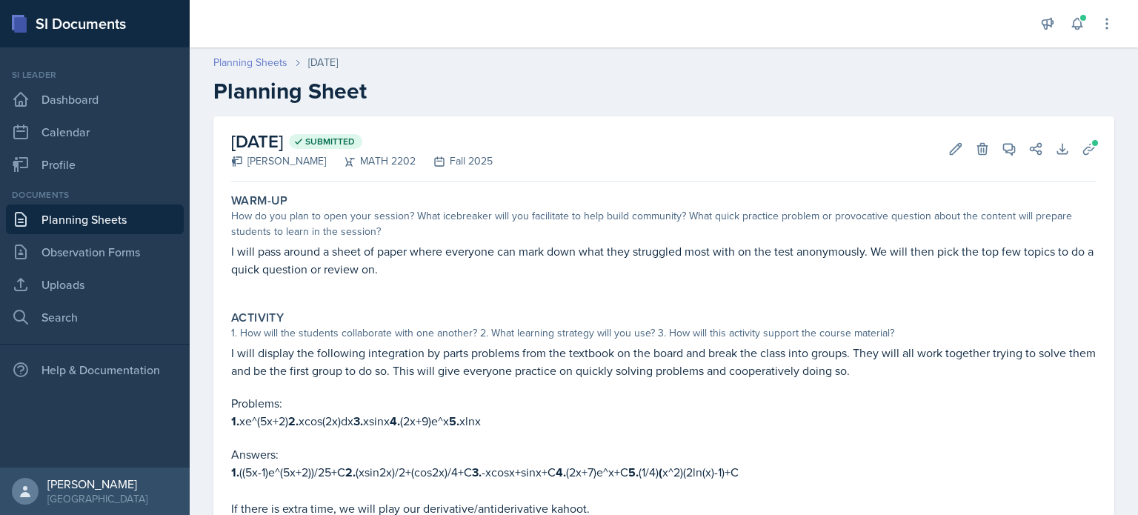
click at [246, 64] on link "Planning Sheets" at bounding box center [250, 63] width 74 height 16
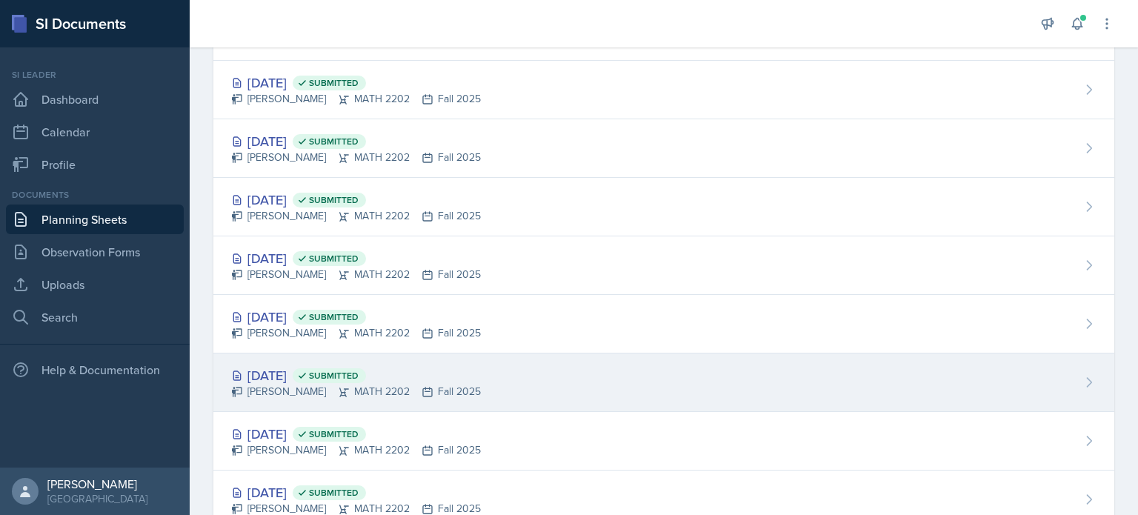
scroll to position [222, 0]
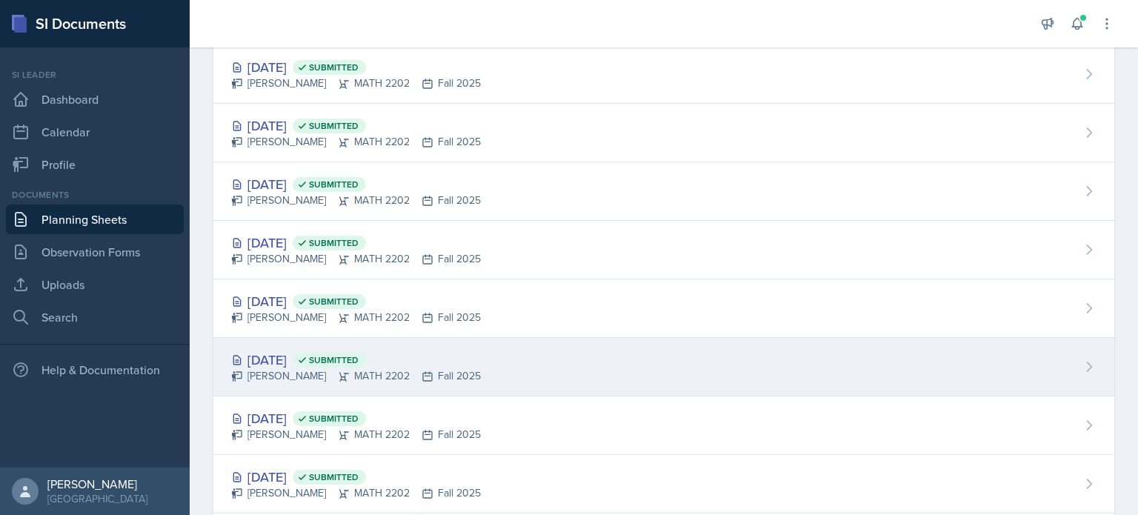
click at [408, 379] on div "[PERSON_NAME] MATH 2202 Fall 2025" at bounding box center [356, 376] width 250 height 16
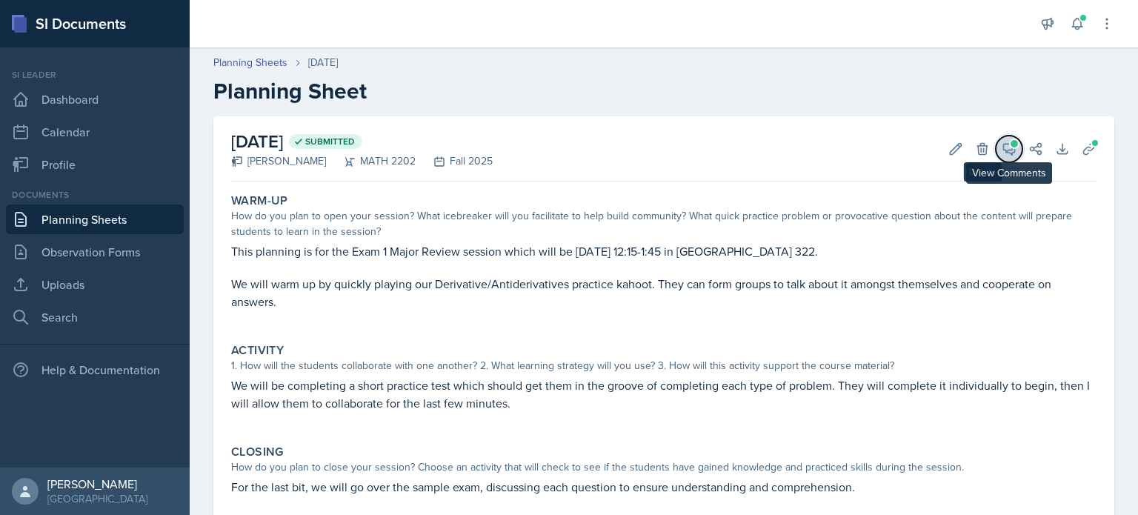
click at [1004, 147] on icon at bounding box center [1009, 149] width 15 height 15
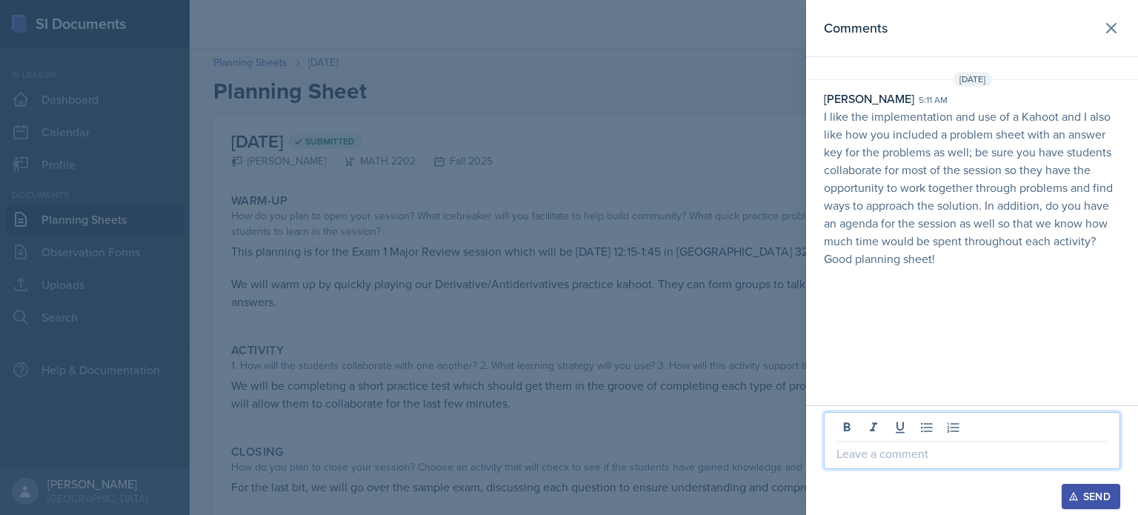
click at [931, 452] on p at bounding box center [972, 454] width 271 height 18
click at [1081, 503] on div "Send" at bounding box center [1091, 497] width 39 height 12
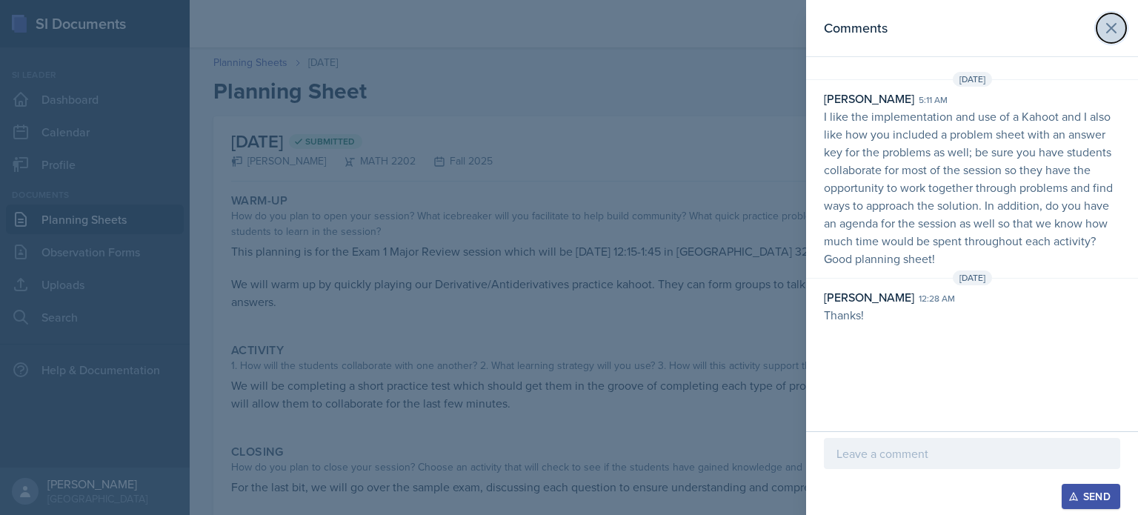
click at [1118, 32] on icon at bounding box center [1112, 28] width 18 height 18
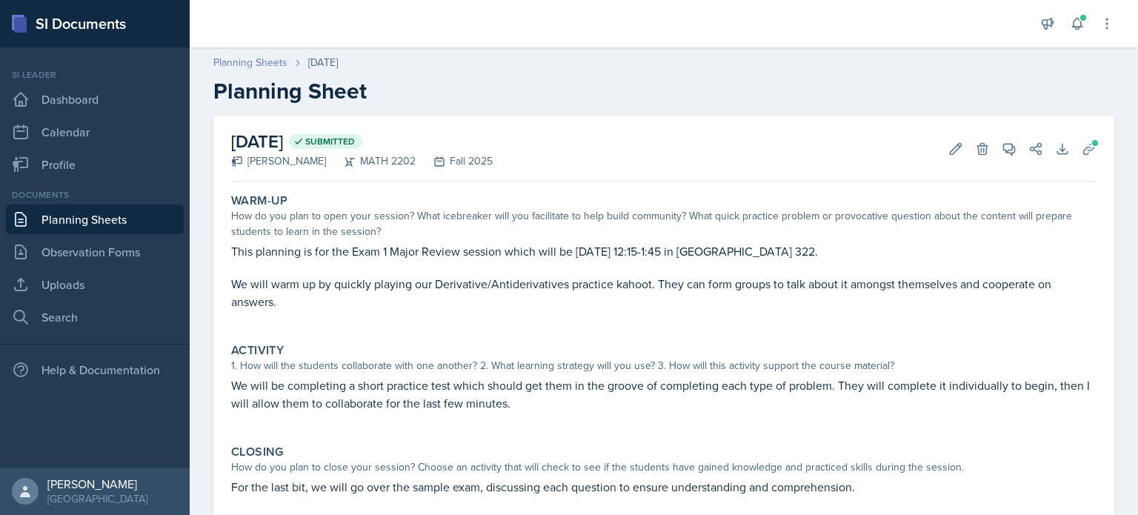
click at [264, 67] on link "Planning Sheets" at bounding box center [250, 63] width 74 height 16
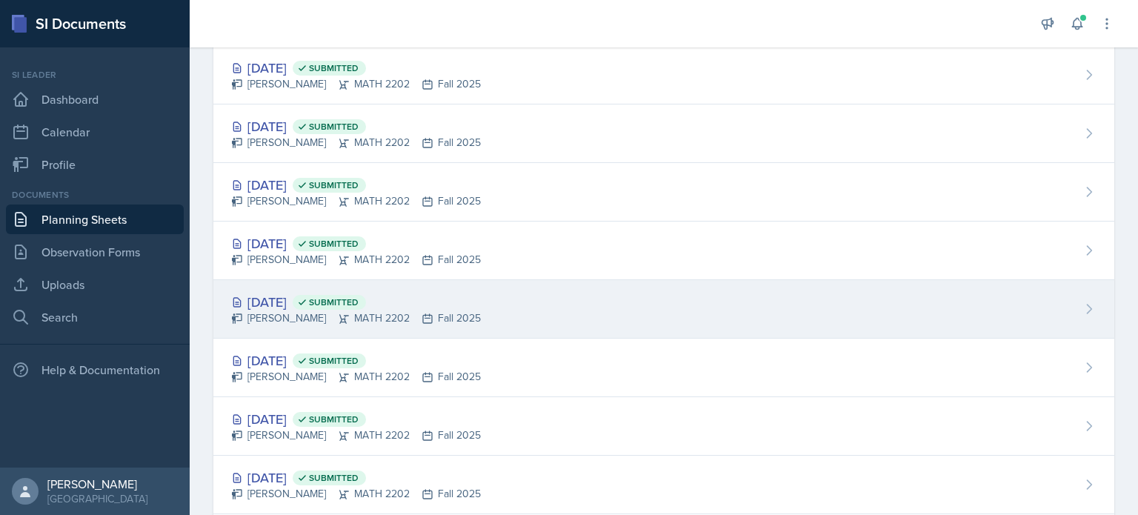
scroll to position [296, 0]
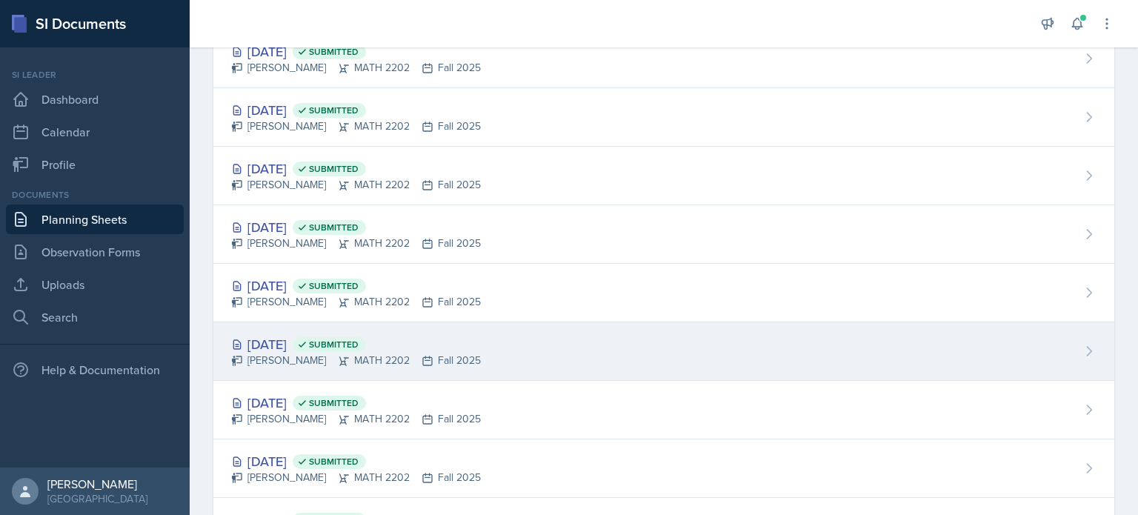
click at [506, 359] on div "[DATE] Submitted [PERSON_NAME] MATH 2202 Fall 2025" at bounding box center [663, 351] width 901 height 59
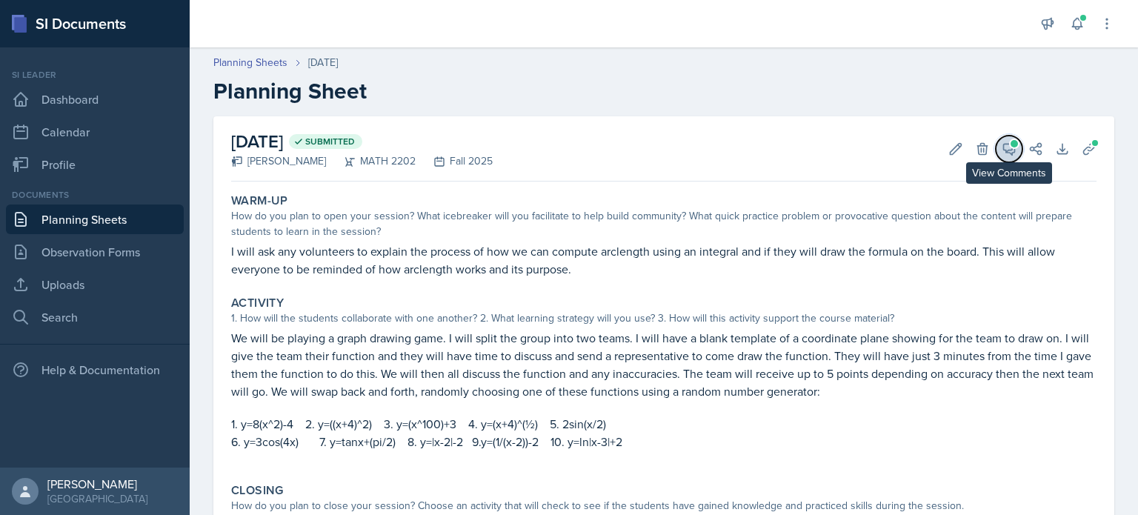
click at [1002, 154] on icon at bounding box center [1009, 149] width 15 height 15
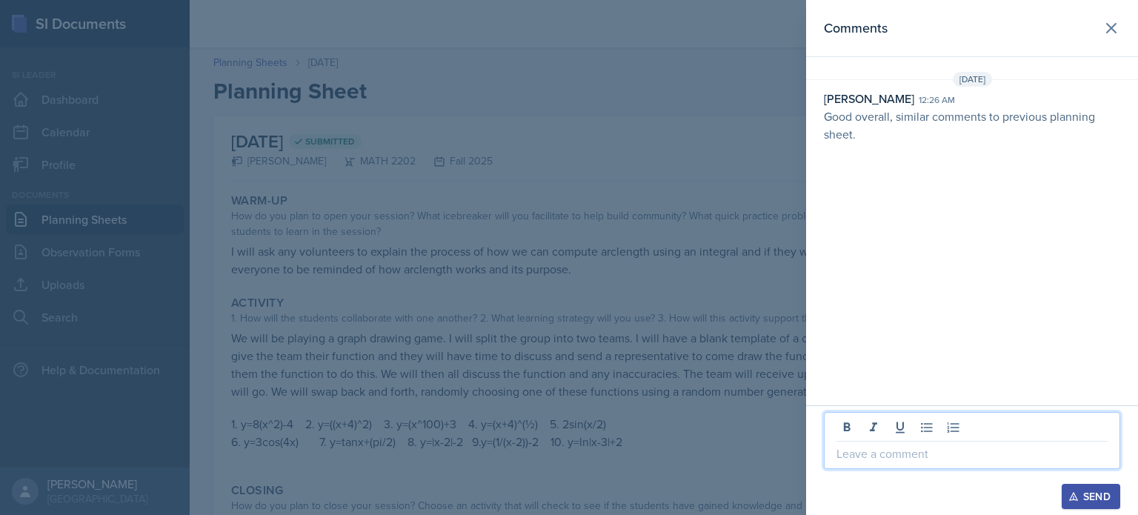
click at [923, 459] on p at bounding box center [972, 454] width 271 height 18
click at [1082, 500] on div "Send" at bounding box center [1091, 497] width 39 height 12
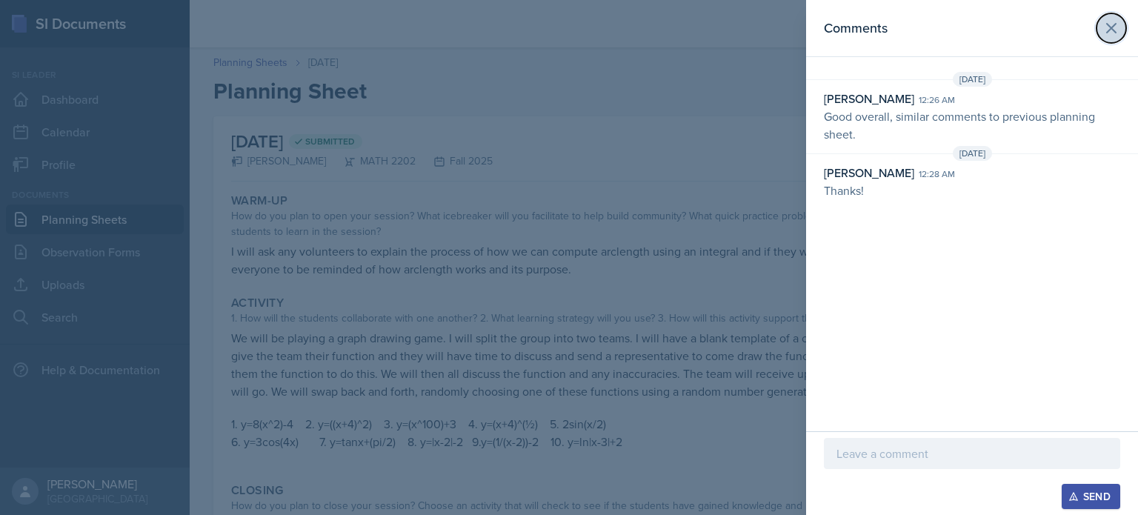
click at [1121, 35] on button at bounding box center [1112, 28] width 30 height 30
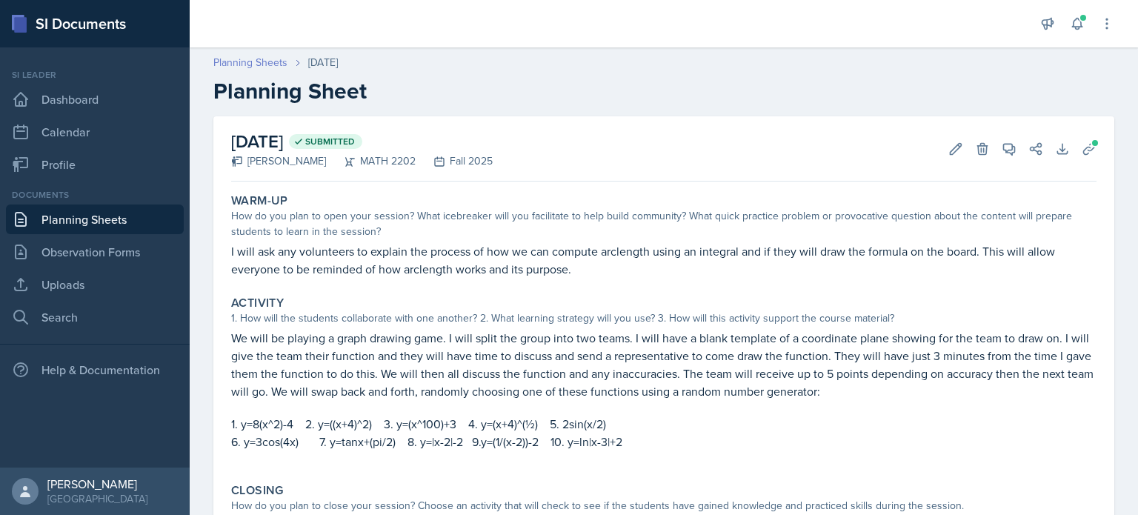
click at [266, 55] on link "Planning Sheets" at bounding box center [250, 63] width 74 height 16
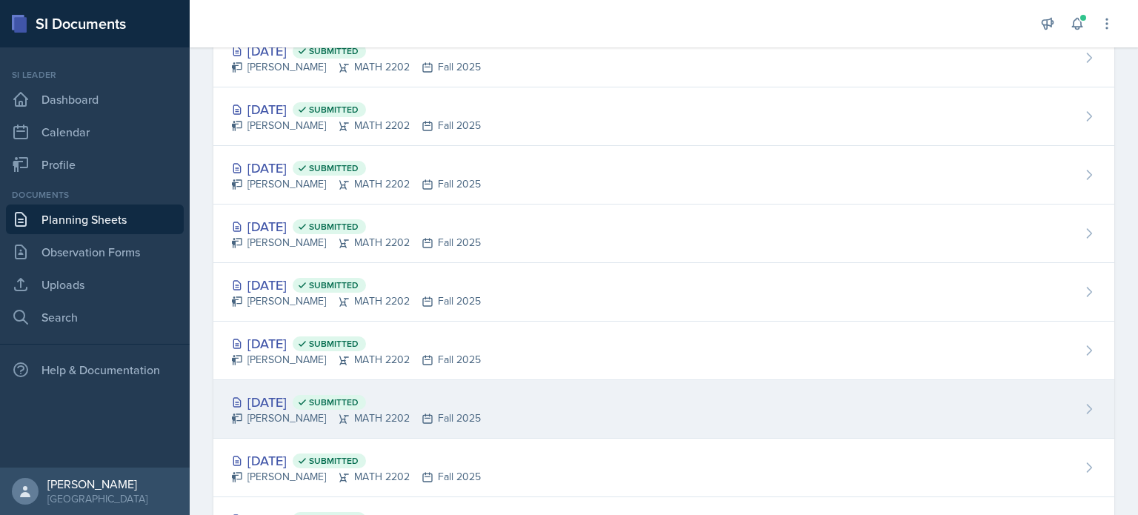
scroll to position [371, 0]
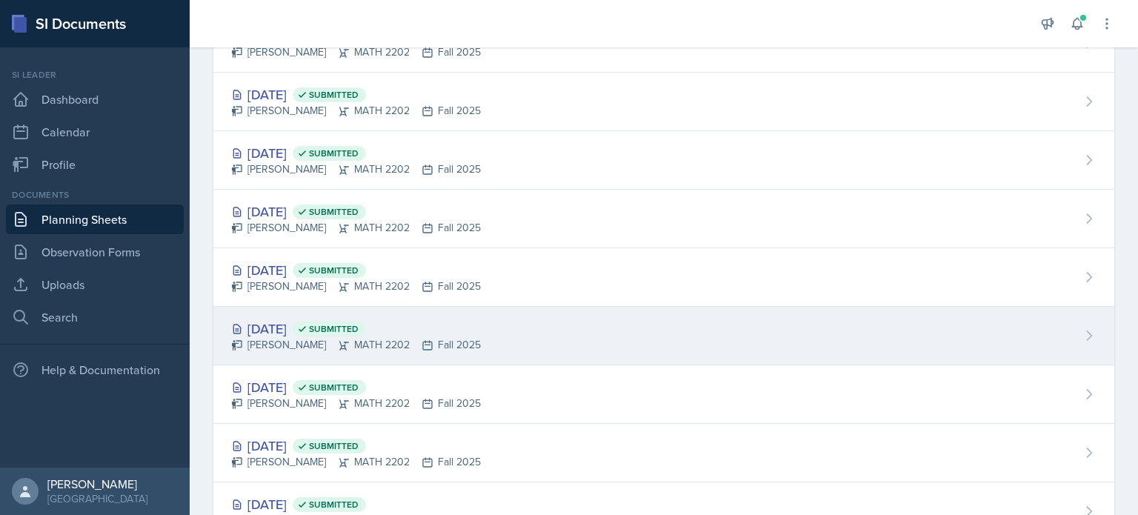
click at [390, 357] on div "[DATE] Submitted [PERSON_NAME] MATH 2202 Fall 2025" at bounding box center [663, 336] width 901 height 59
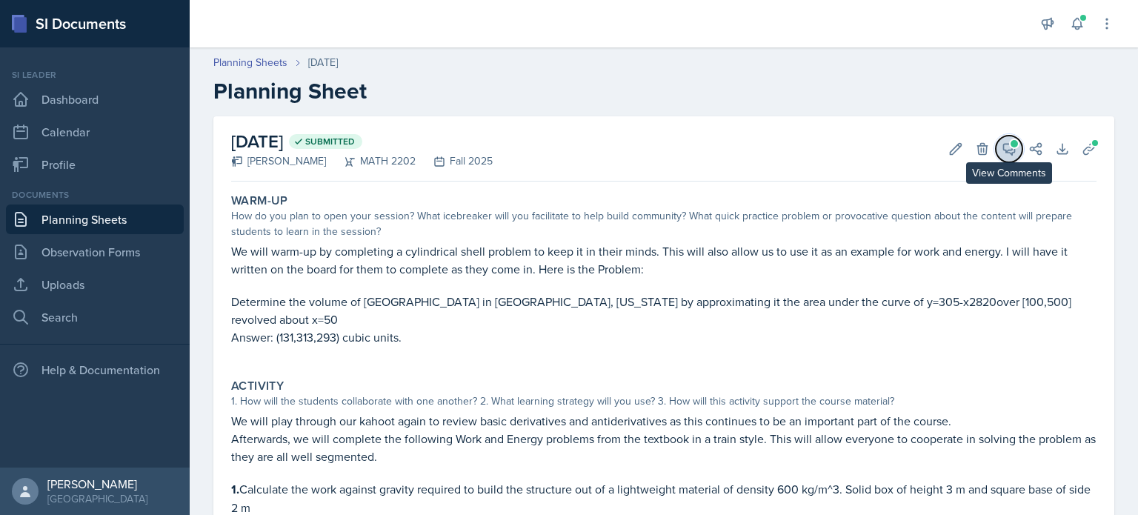
click at [1002, 153] on icon at bounding box center [1009, 149] width 15 height 15
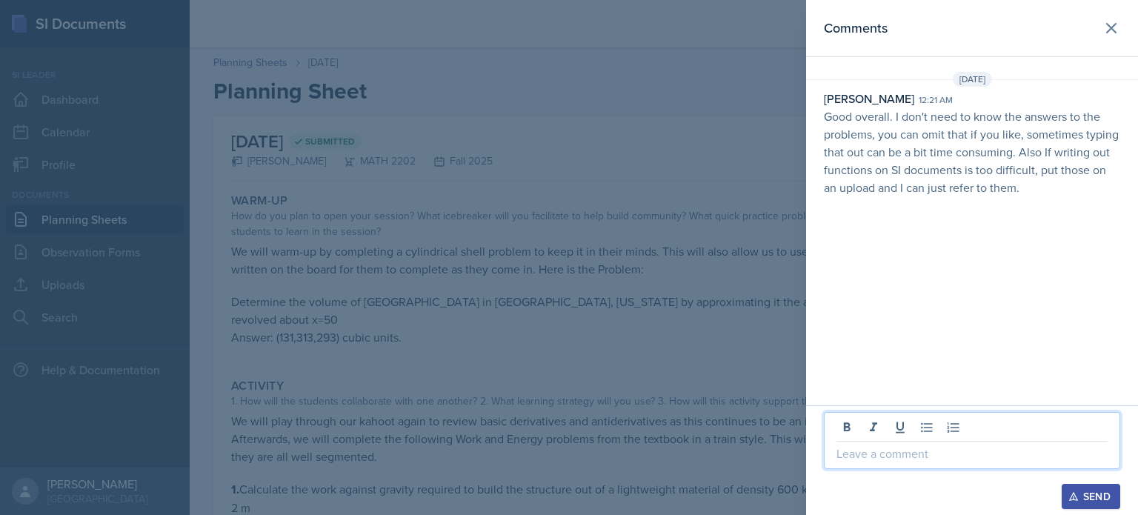
click at [947, 460] on p at bounding box center [972, 454] width 271 height 18
click at [1101, 494] on div "Send" at bounding box center [1091, 497] width 39 height 12
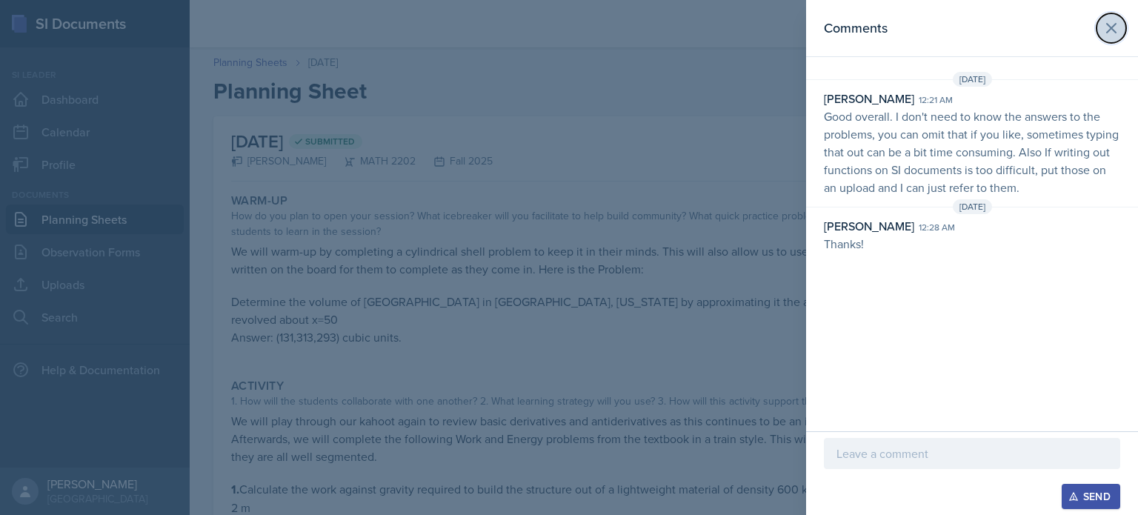
click at [1110, 36] on icon at bounding box center [1112, 28] width 18 height 18
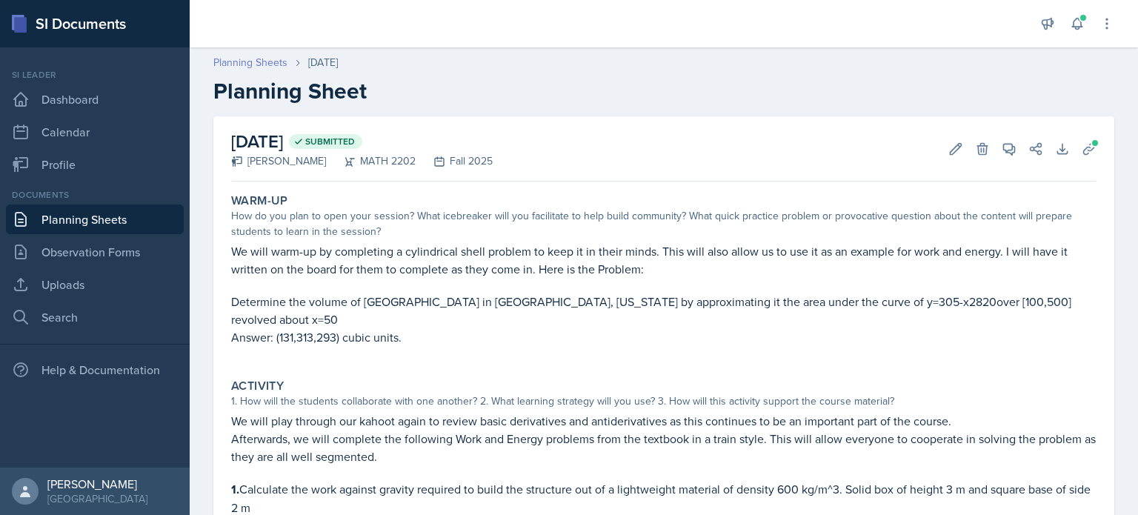
click at [282, 62] on link "Planning Sheets" at bounding box center [250, 63] width 74 height 16
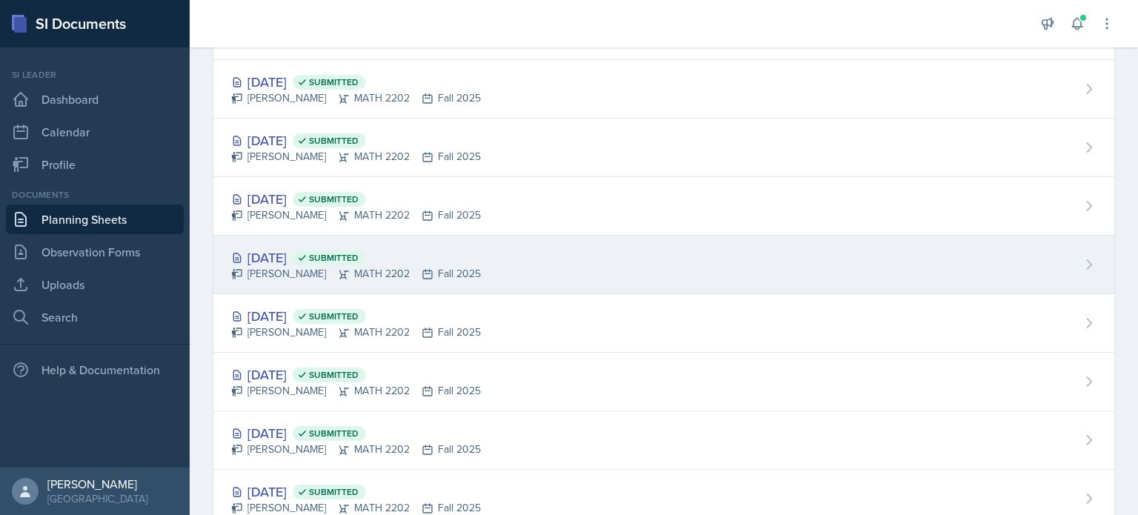
scroll to position [445, 0]
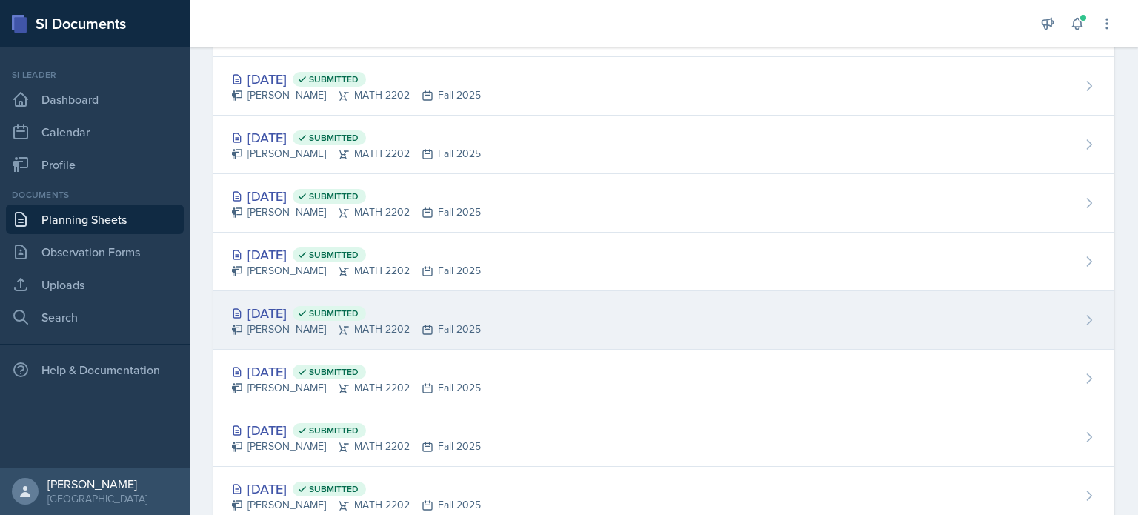
click at [511, 322] on div "[DATE] Submitted [PERSON_NAME] MATH 2202 Fall 2025" at bounding box center [663, 320] width 901 height 59
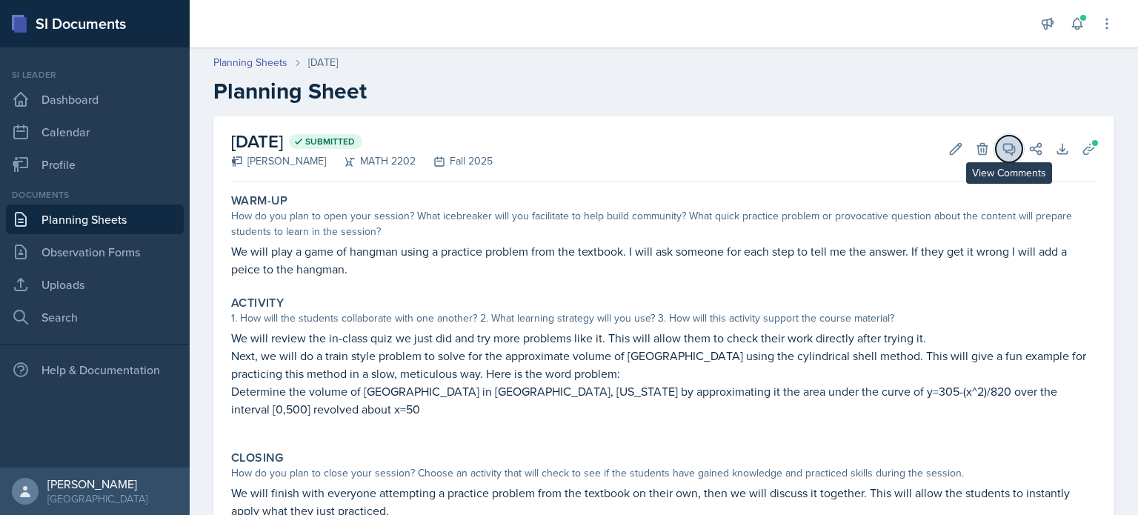
click at [1004, 150] on icon at bounding box center [1009, 149] width 11 height 11
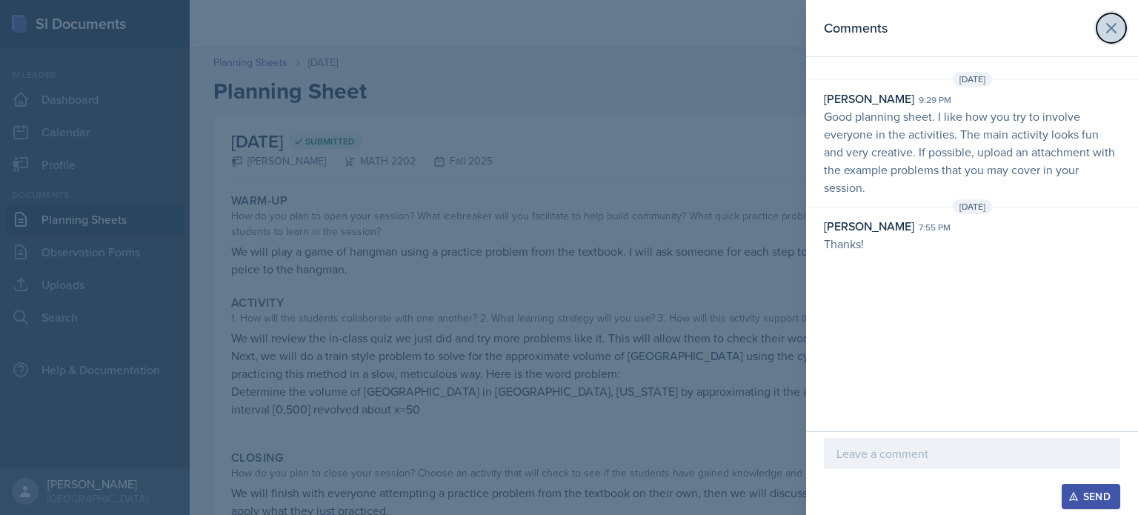
click at [1108, 24] on icon at bounding box center [1111, 28] width 9 height 9
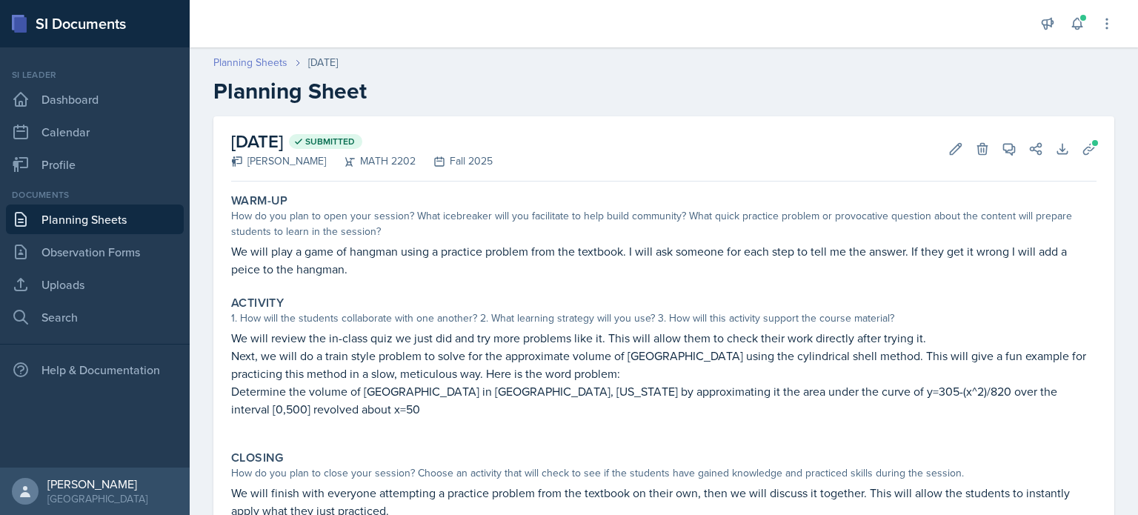
click at [259, 63] on link "Planning Sheets" at bounding box center [250, 63] width 74 height 16
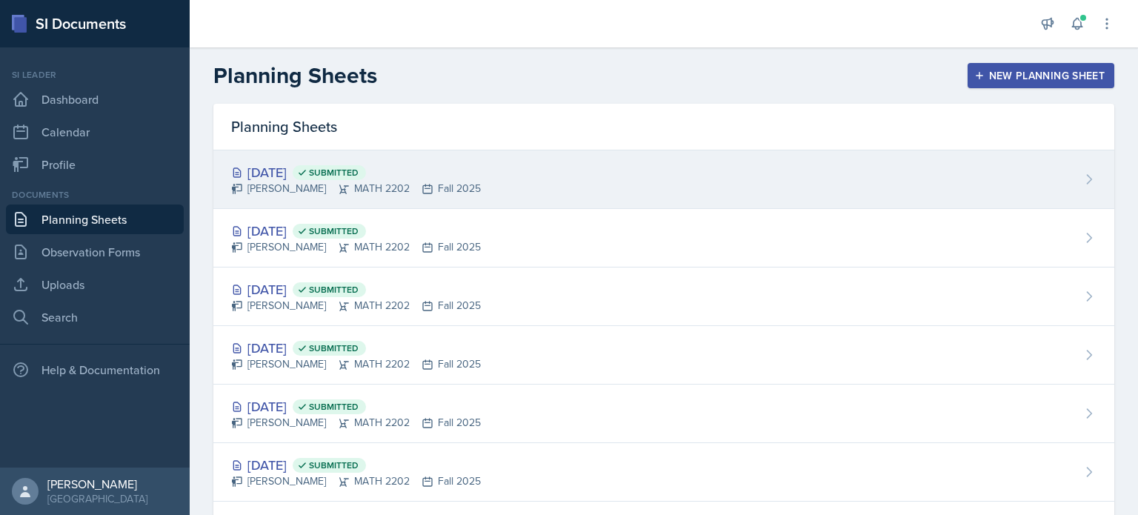
click at [451, 183] on div "[PERSON_NAME] MATH 2202 Fall 2025" at bounding box center [356, 189] width 250 height 16
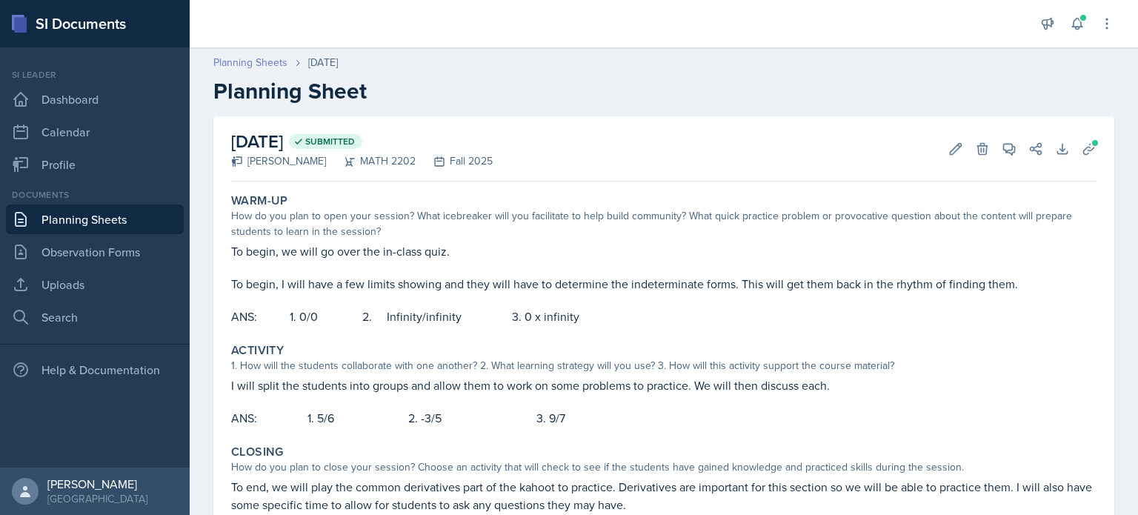
click at [243, 66] on link "Planning Sheets" at bounding box center [250, 63] width 74 height 16
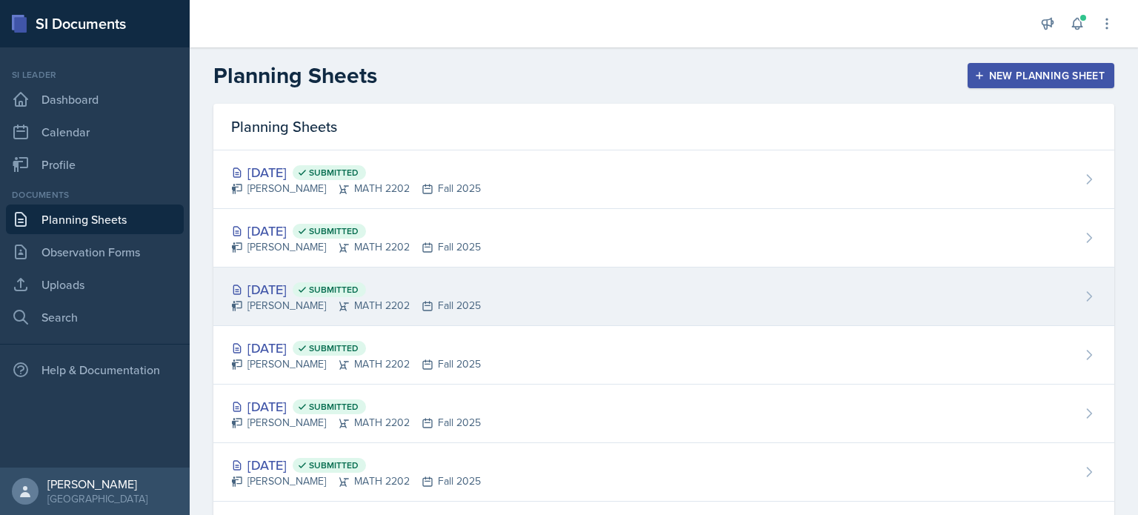
click at [359, 284] on span "Submitted" at bounding box center [334, 290] width 50 height 12
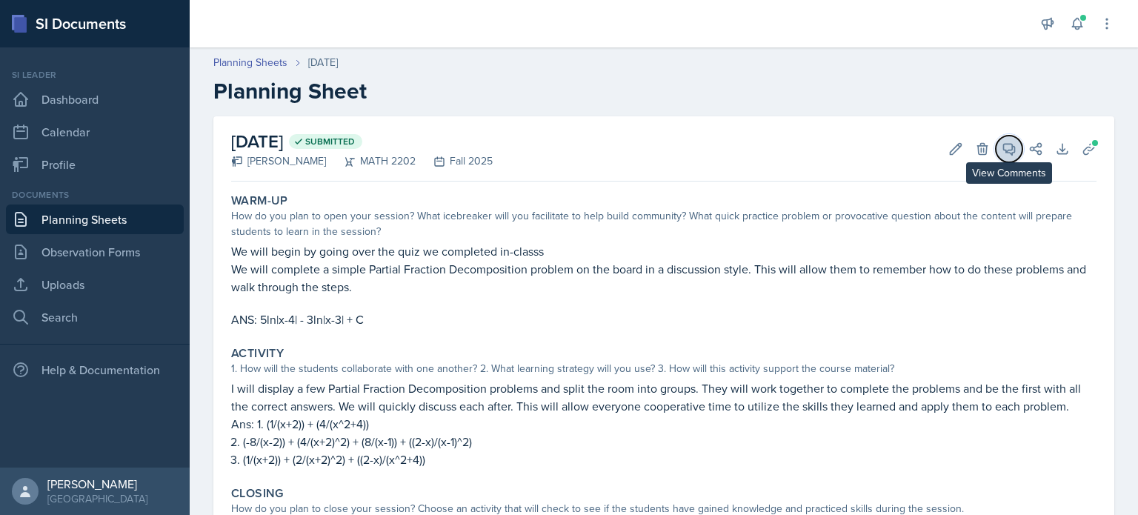
click at [1002, 149] on icon at bounding box center [1009, 149] width 15 height 15
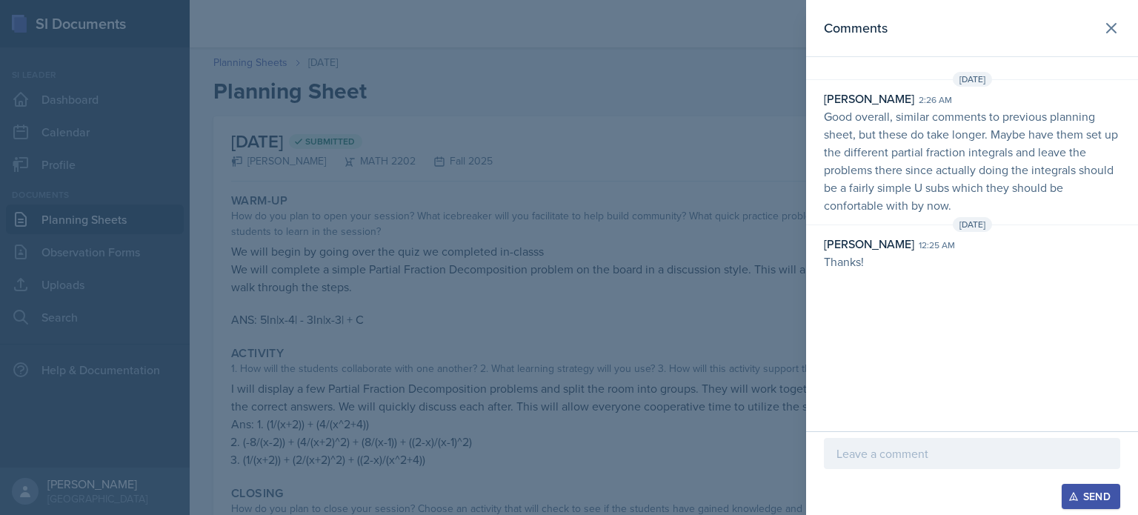
click at [978, 459] on p at bounding box center [972, 454] width 271 height 18
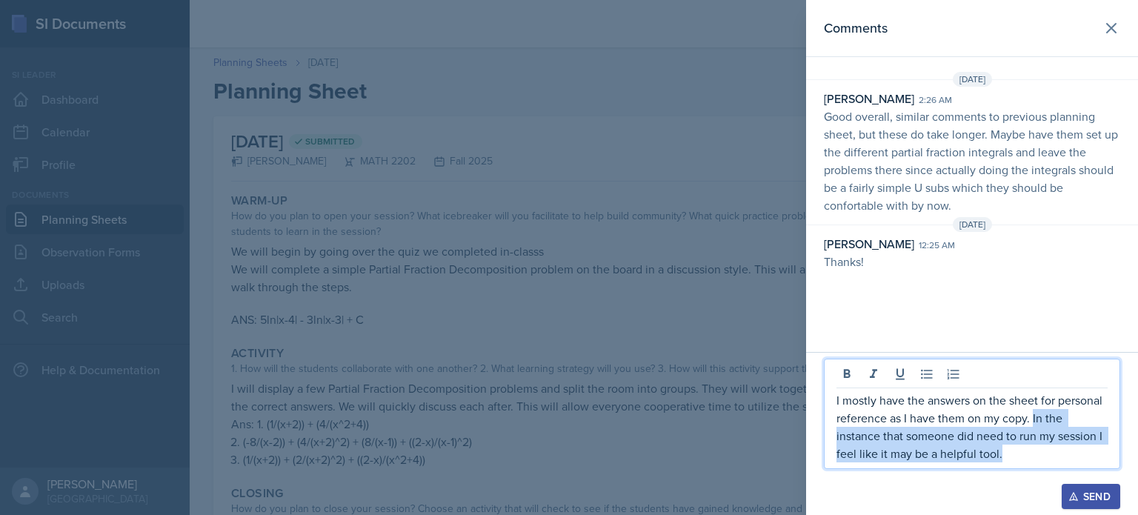
drag, startPoint x: 1023, startPoint y: 458, endPoint x: 1035, endPoint y: 422, distance: 37.5
click at [1035, 422] on p "I mostly have the answers on the sheet for personal reference as I have them on…" at bounding box center [972, 426] width 271 height 71
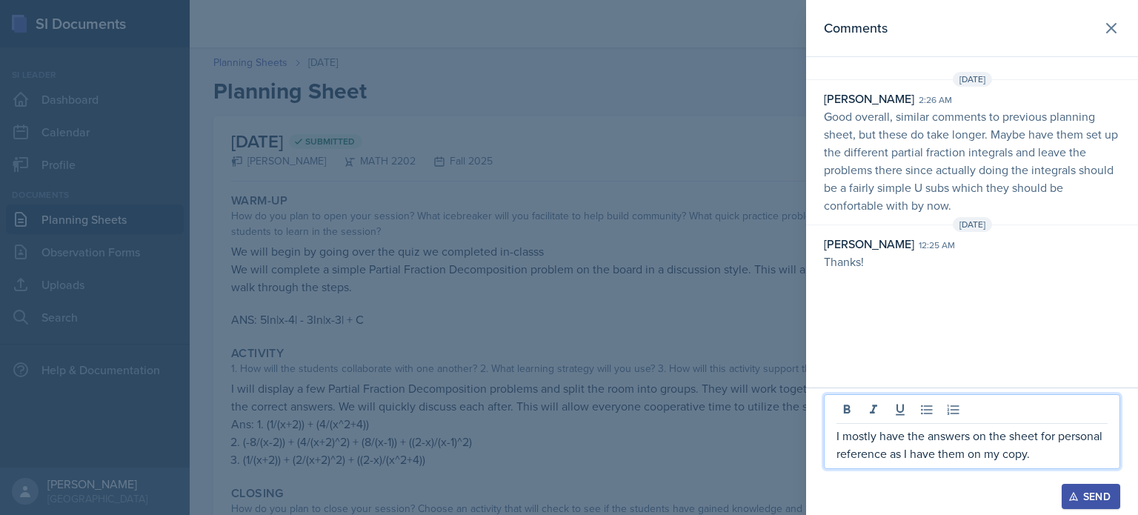
drag, startPoint x: 1035, startPoint y: 456, endPoint x: 886, endPoint y: 462, distance: 149.1
click at [886, 462] on p "I mostly have the answers on the sheet for personal reference as I have them on…" at bounding box center [972, 445] width 271 height 36
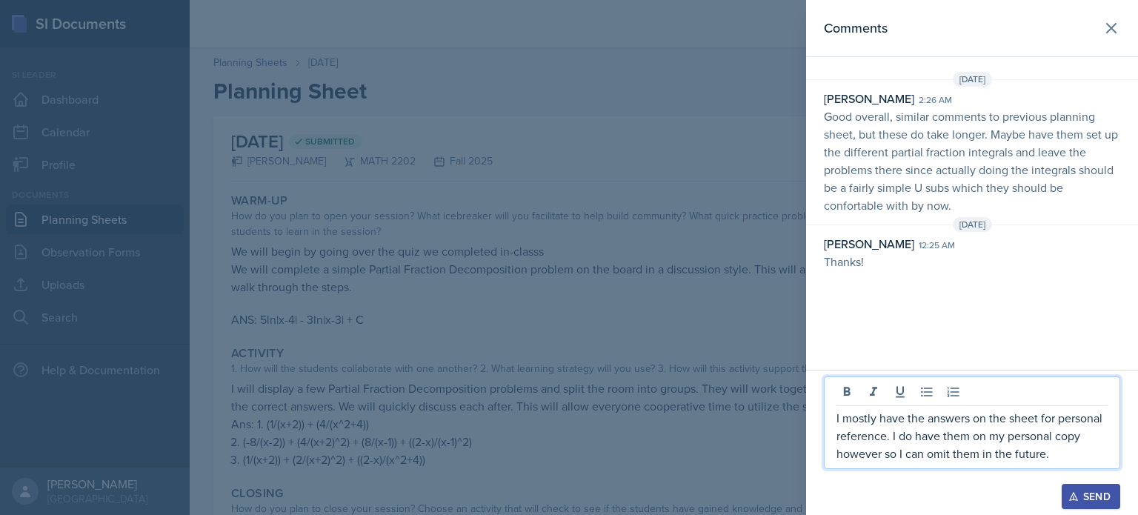
click at [1080, 497] on div "Send" at bounding box center [1091, 497] width 39 height 12
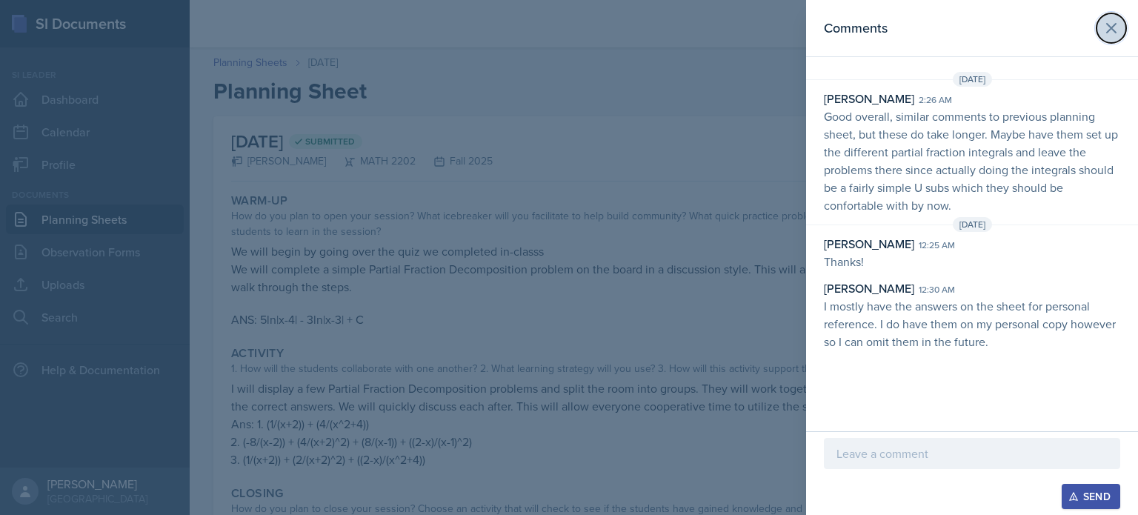
click at [1118, 35] on icon at bounding box center [1112, 28] width 18 height 18
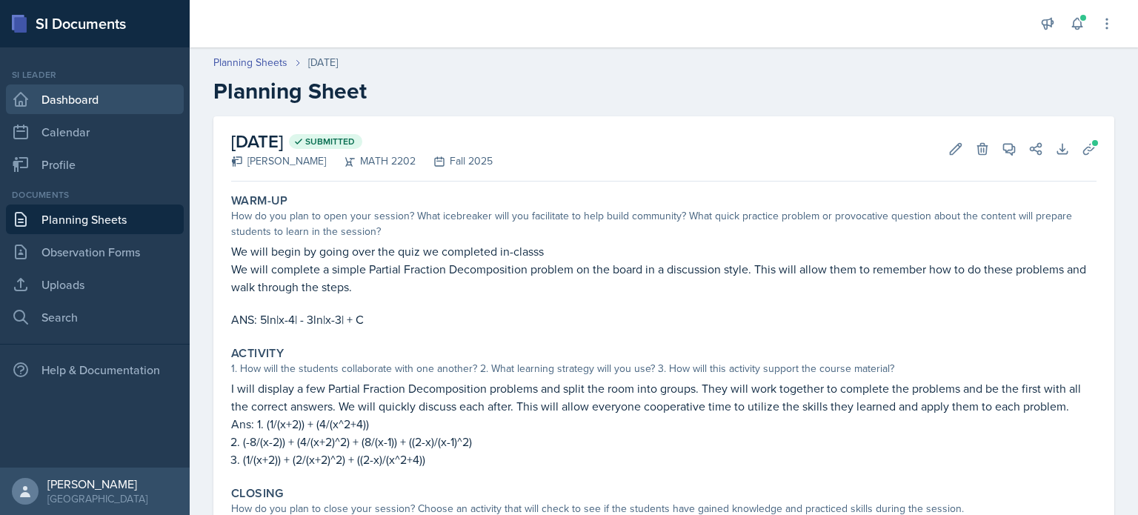
click at [99, 106] on link "Dashboard" at bounding box center [95, 99] width 178 height 30
